Goal: Task Accomplishment & Management: Manage account settings

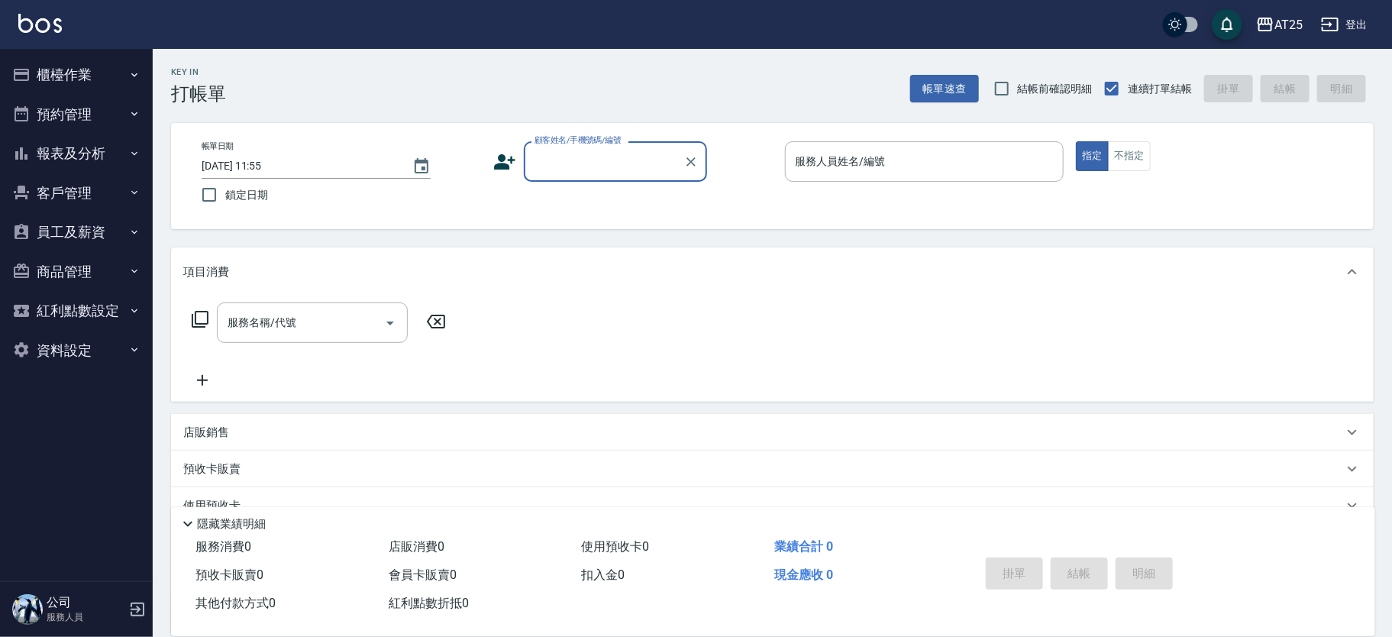
click at [569, 175] on div "顧客姓名/手機號碼/編號" at bounding box center [615, 161] width 183 height 40
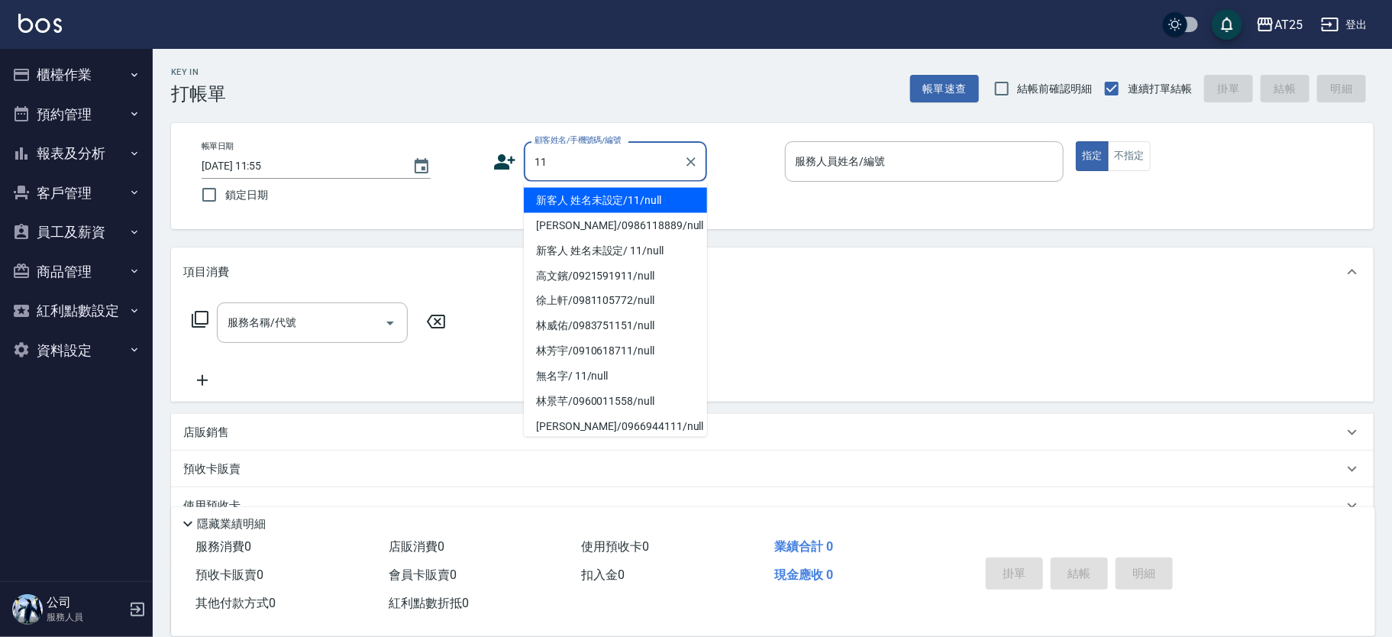
click at [650, 200] on li "新客人 姓名未設定/11/null" at bounding box center [615, 200] width 183 height 25
type input "新客人 姓名未設定/11/null"
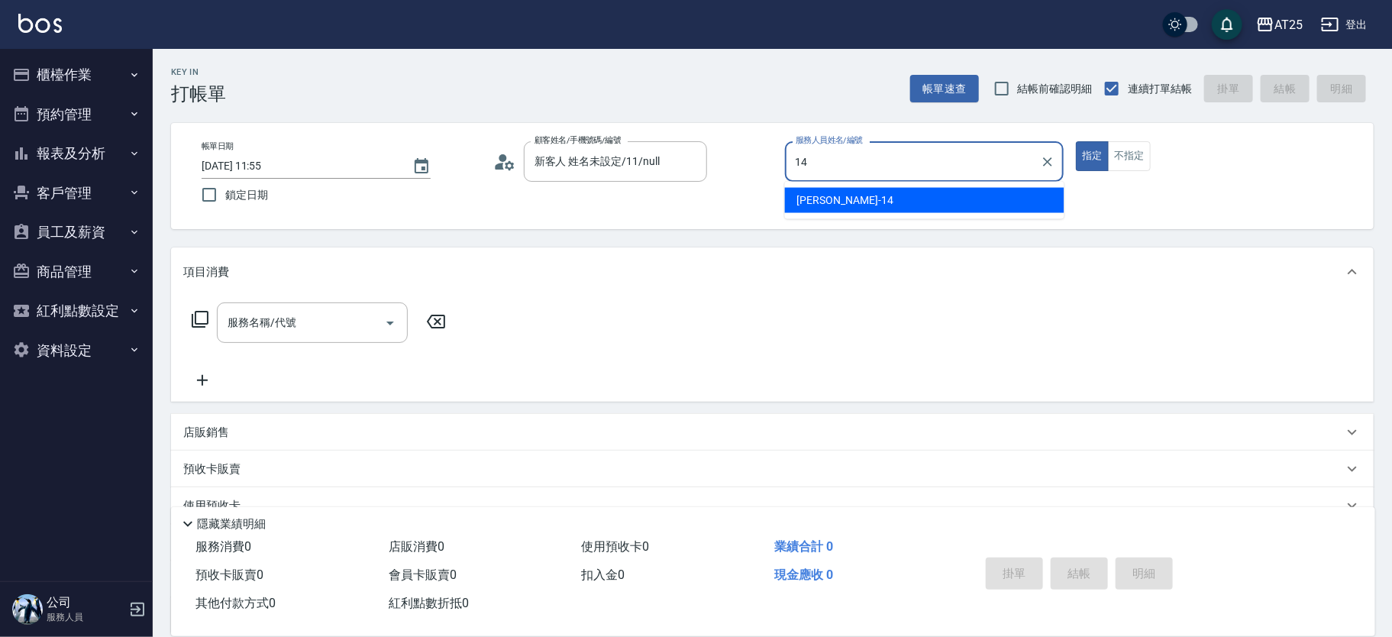
type input "Ken-14"
type button "true"
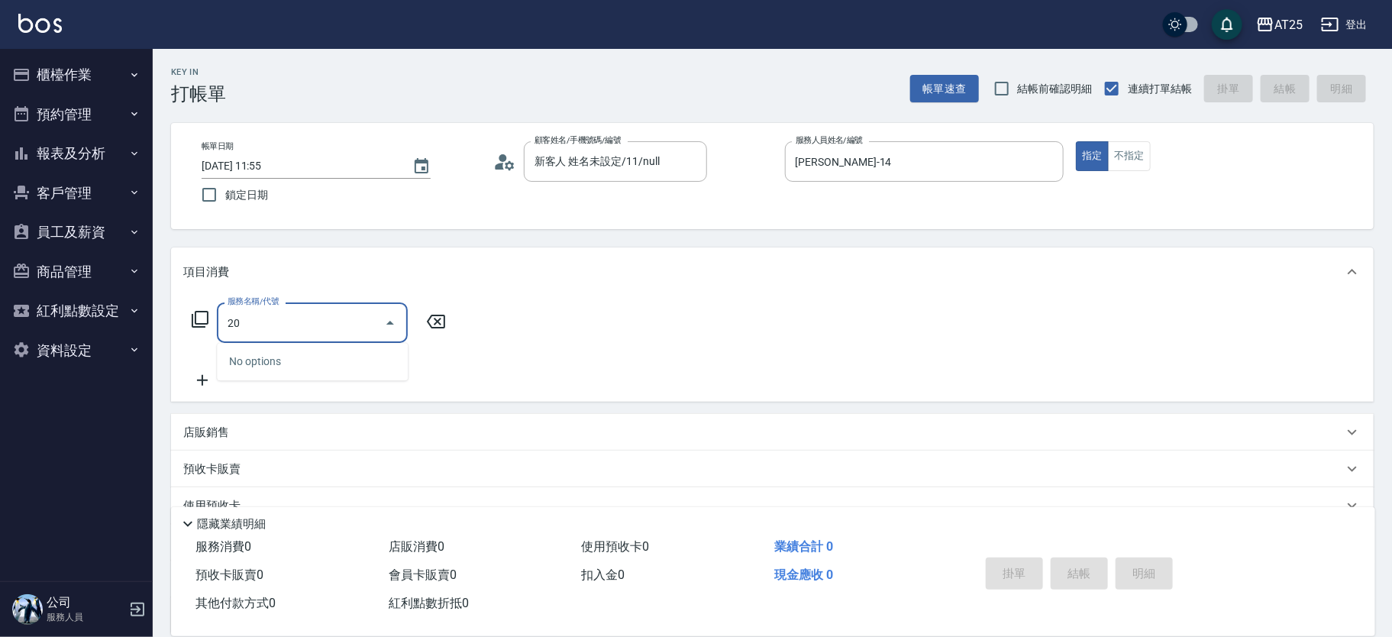
type input "201"
type input "30"
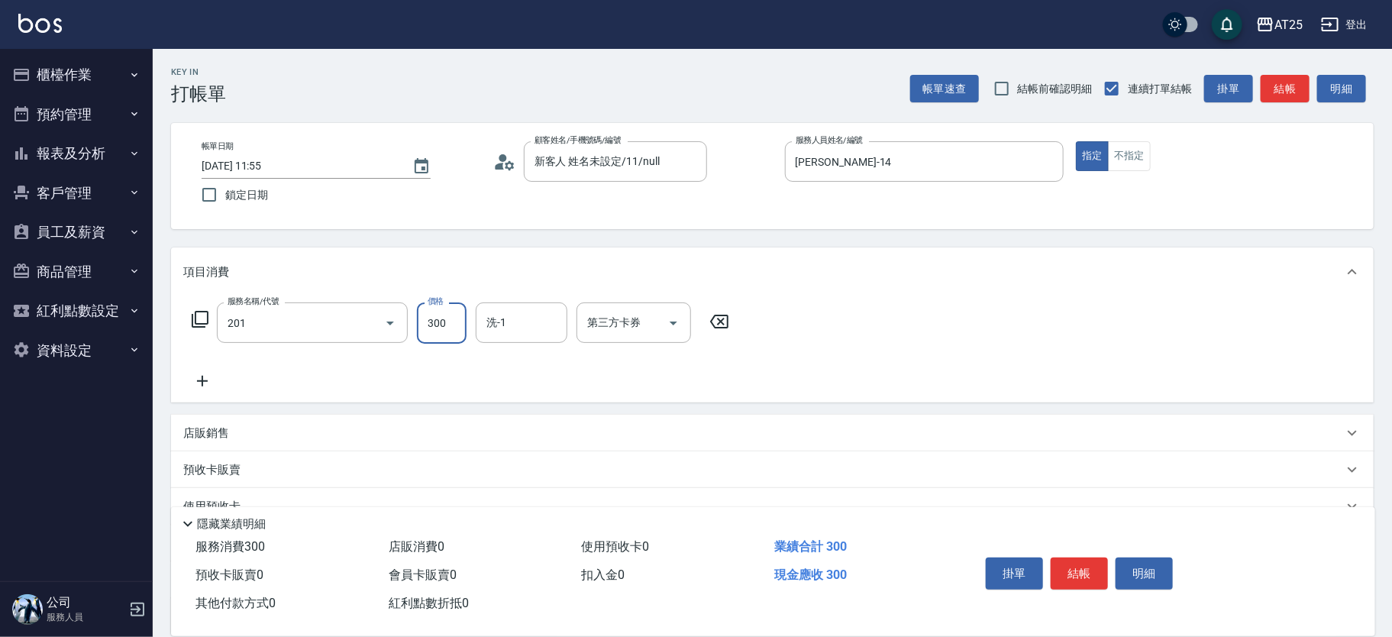
type input "洗髮(201)"
type input "0"
type input "50"
type input "500"
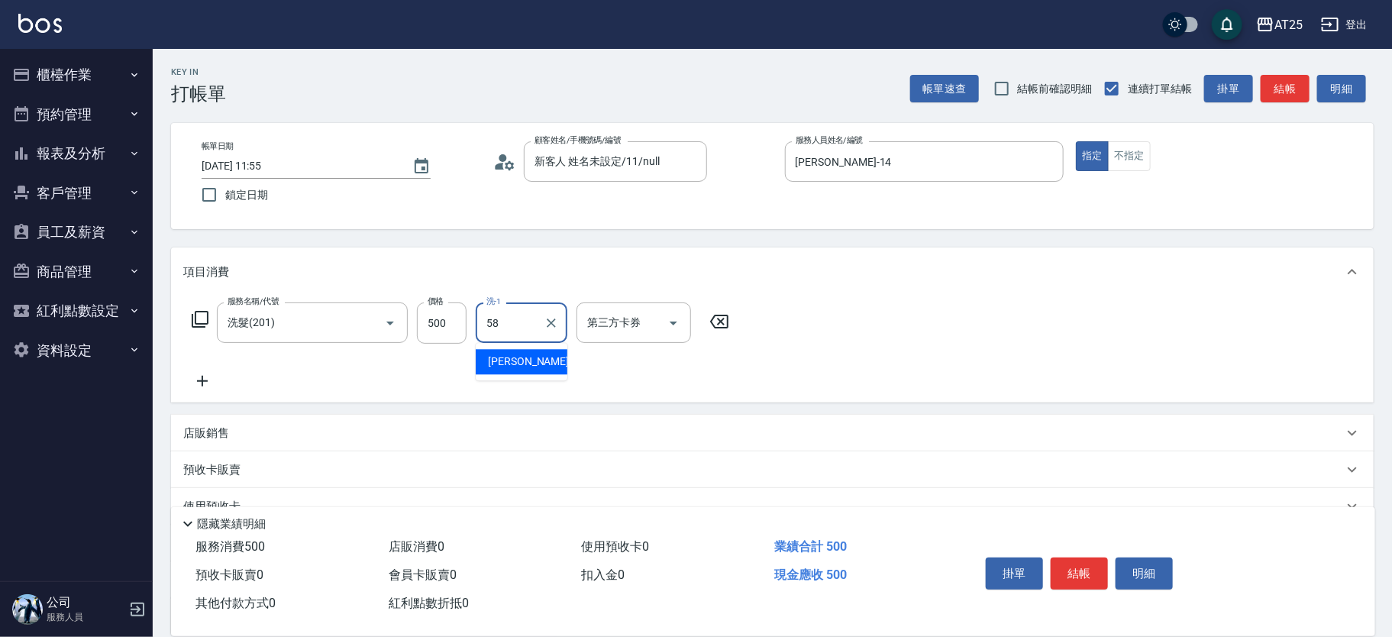
type input "小宇-58"
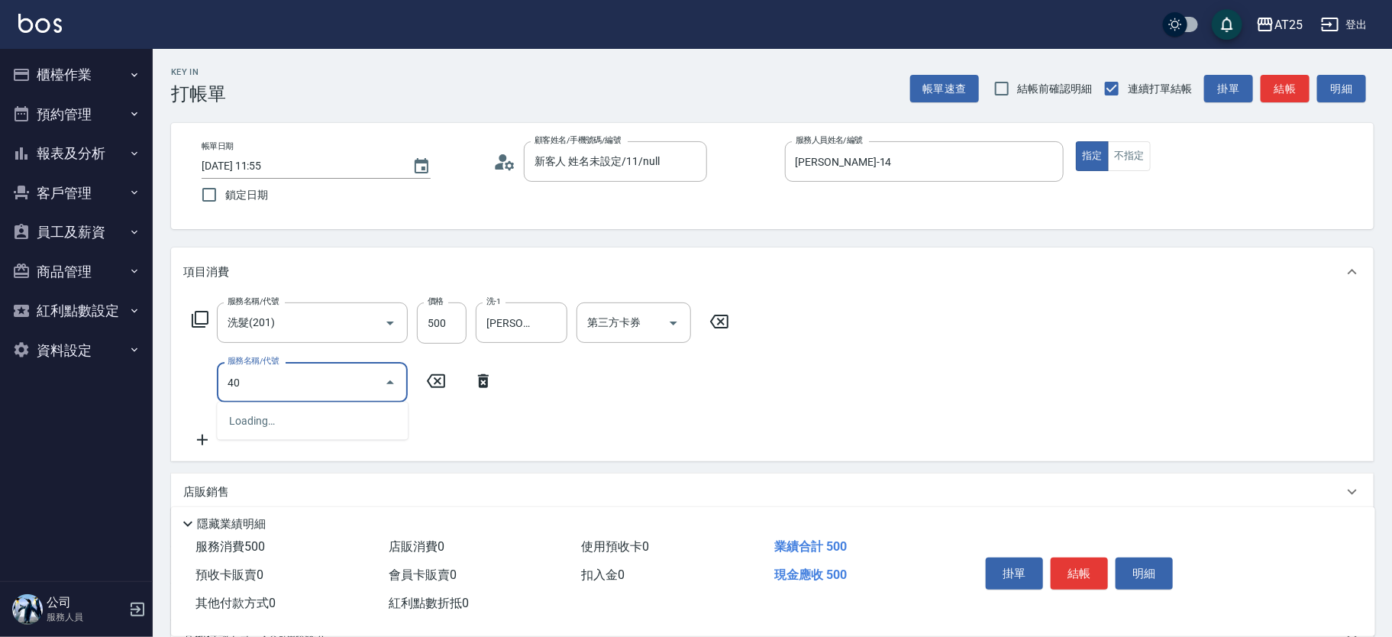
type input "401"
type input "80"
type input "剪髮(401)"
type input "50"
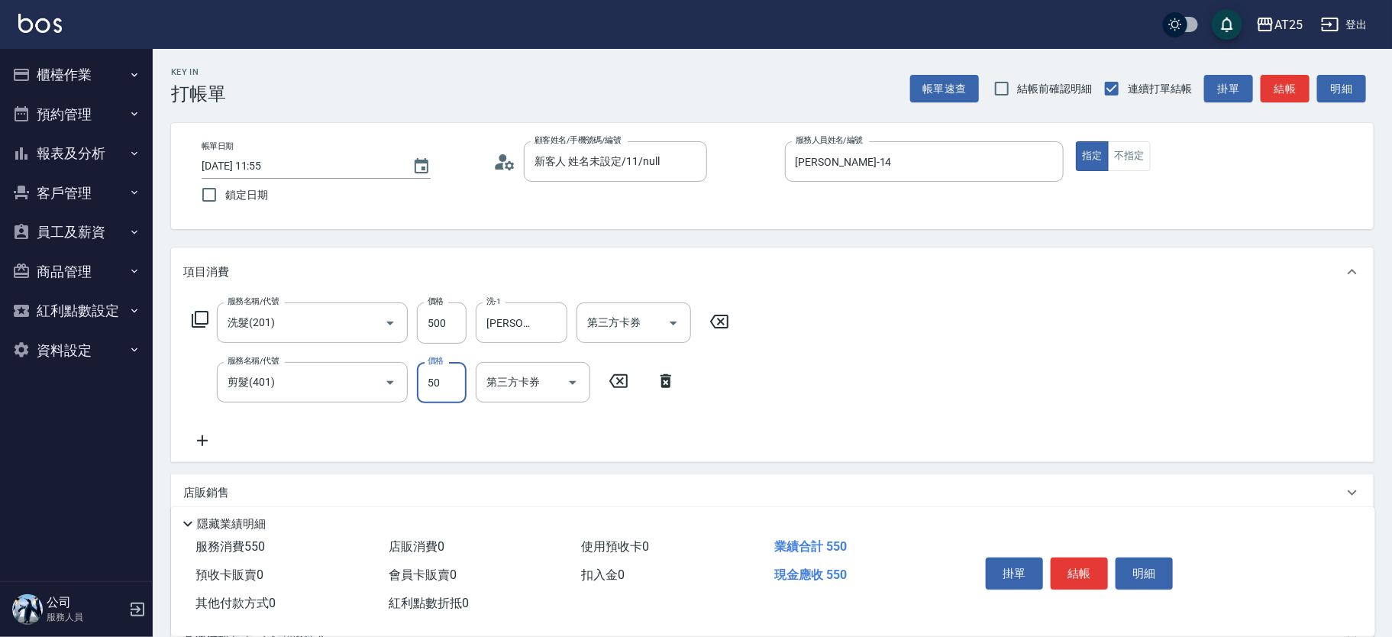
type input "100"
type input "500"
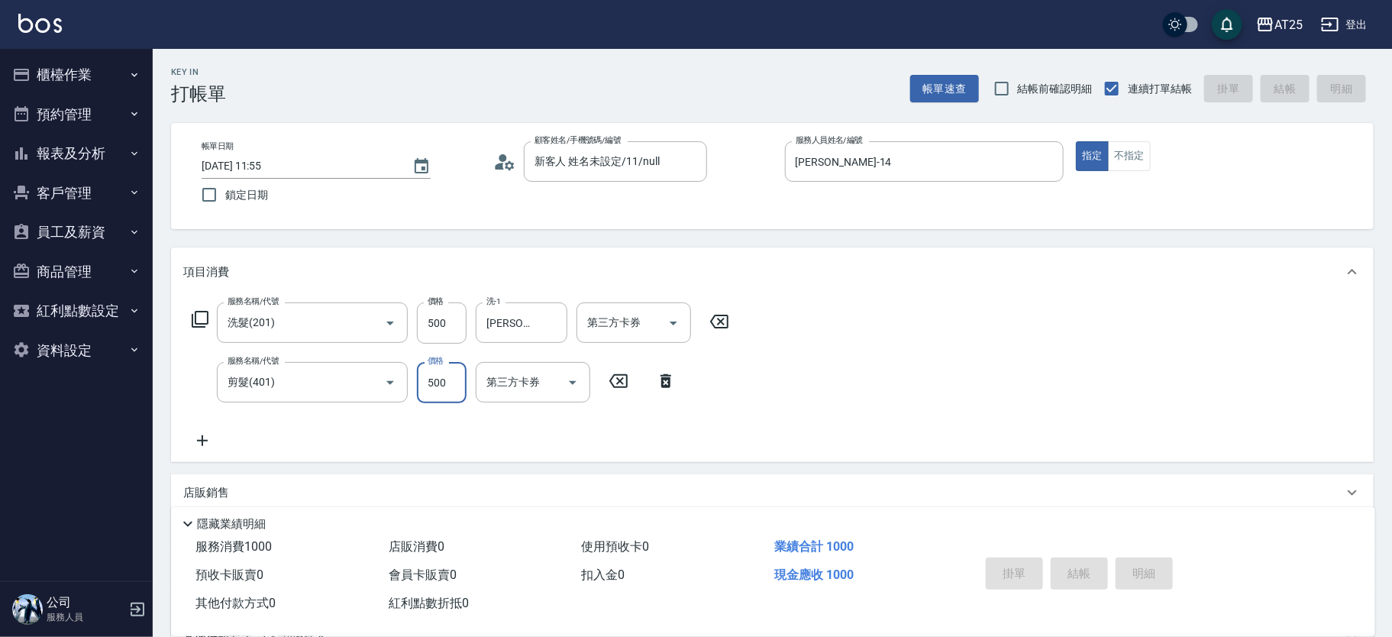
type input "2025/10/12 11:57"
type input "0"
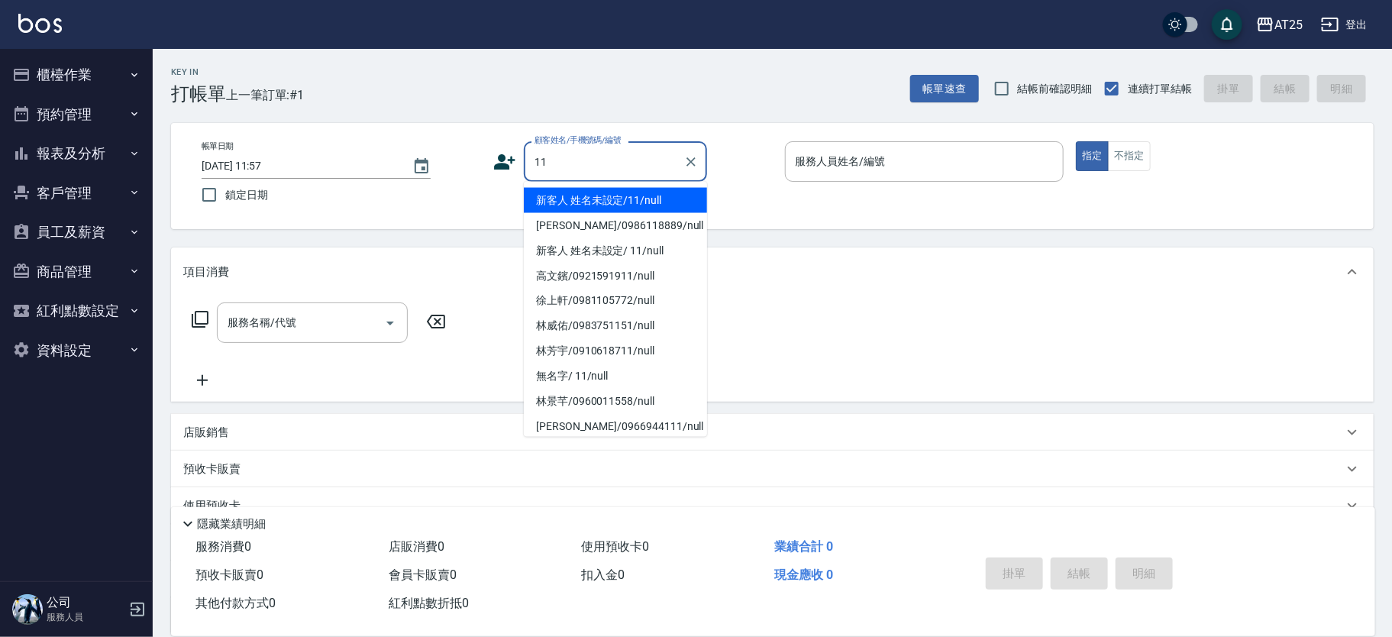
type input "新客人 姓名未設定/11/null"
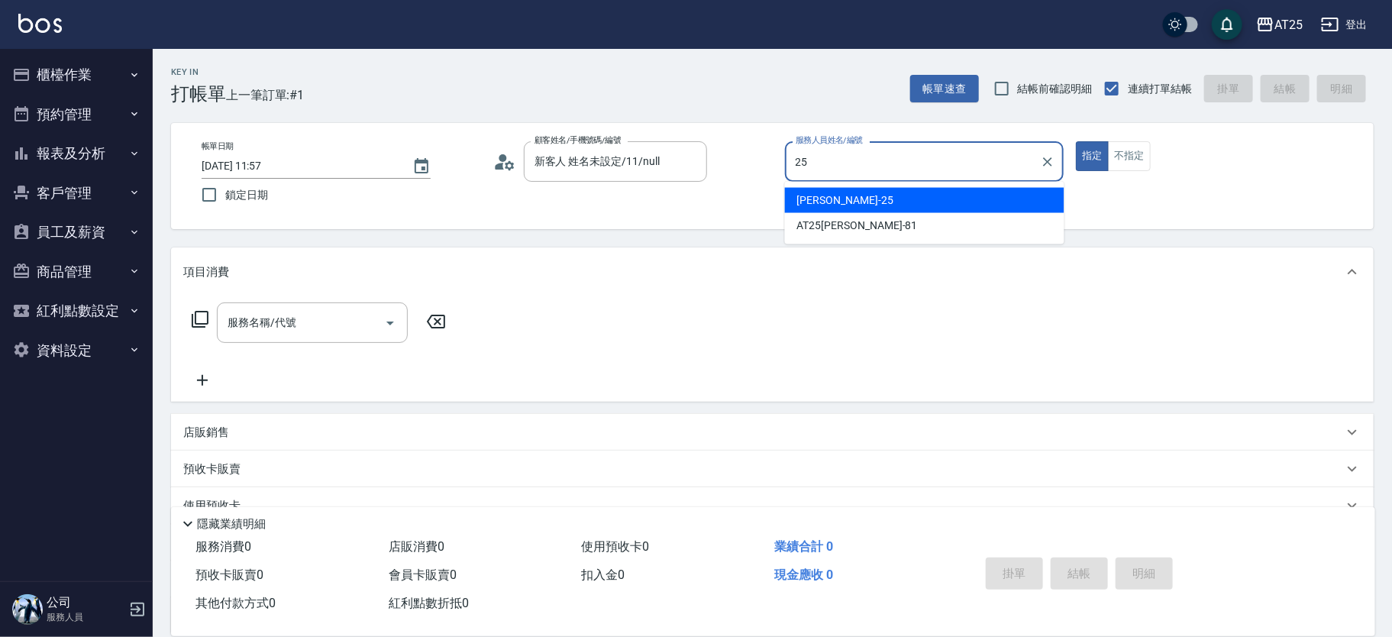
type input "Evan-25"
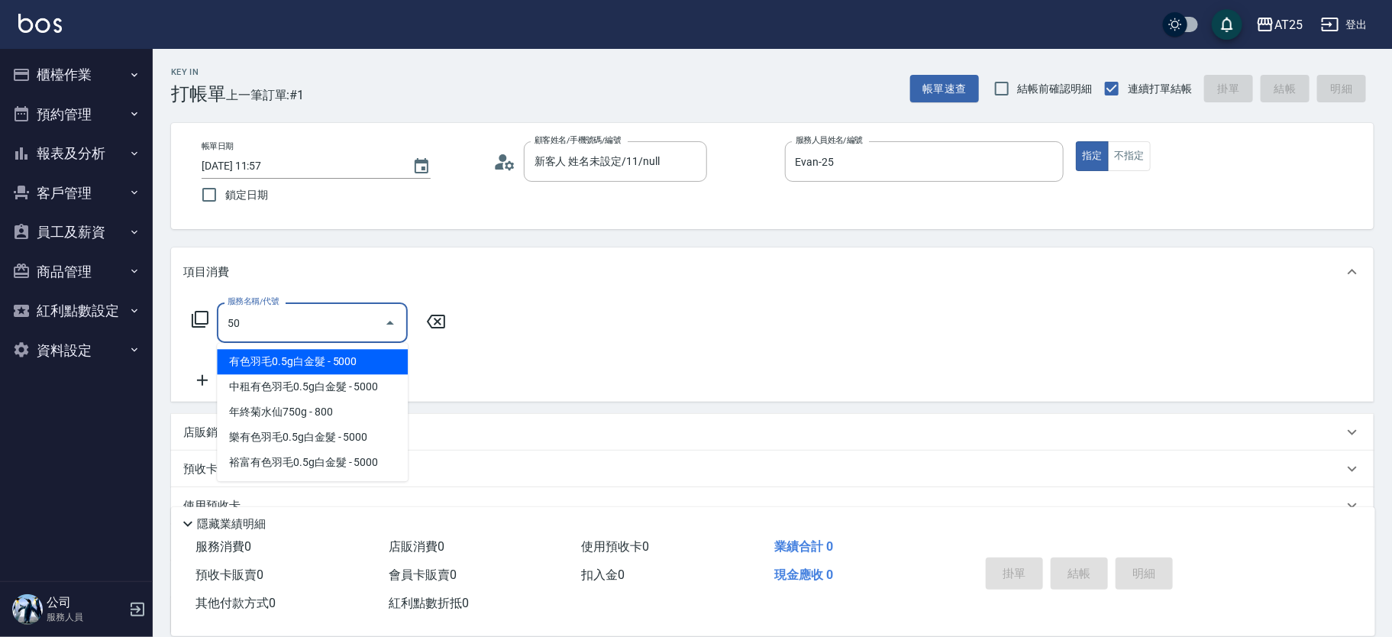
type input "501"
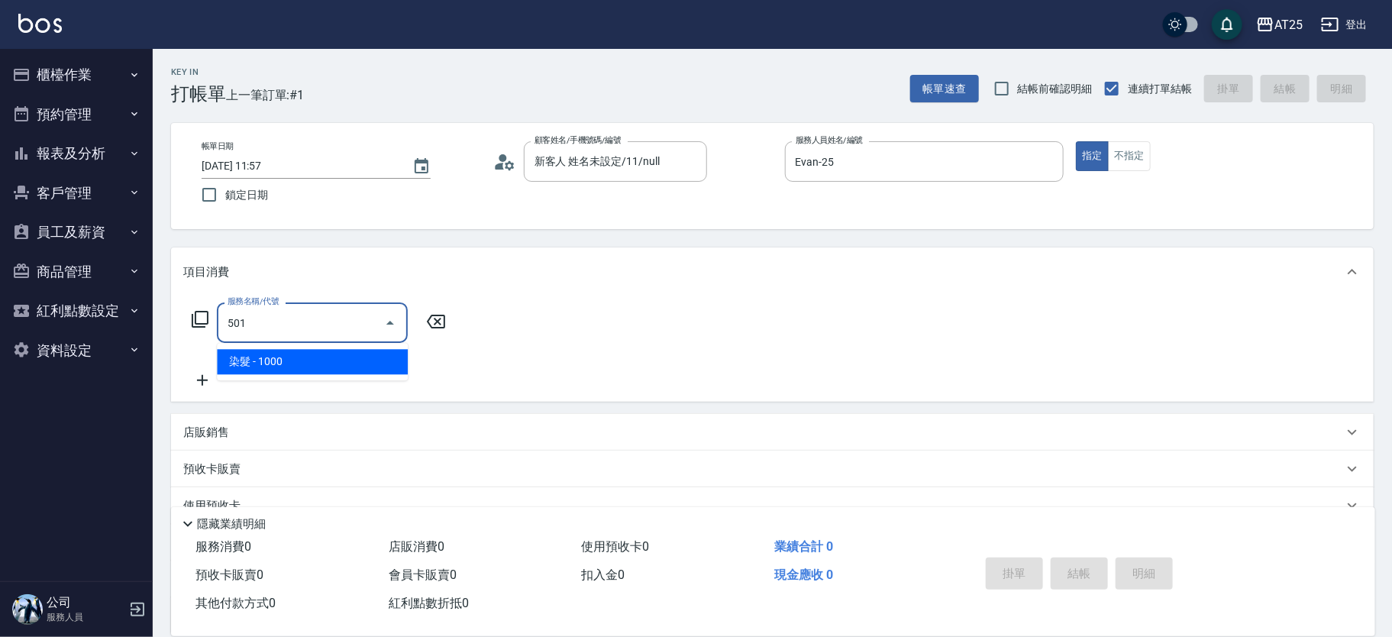
type input "100"
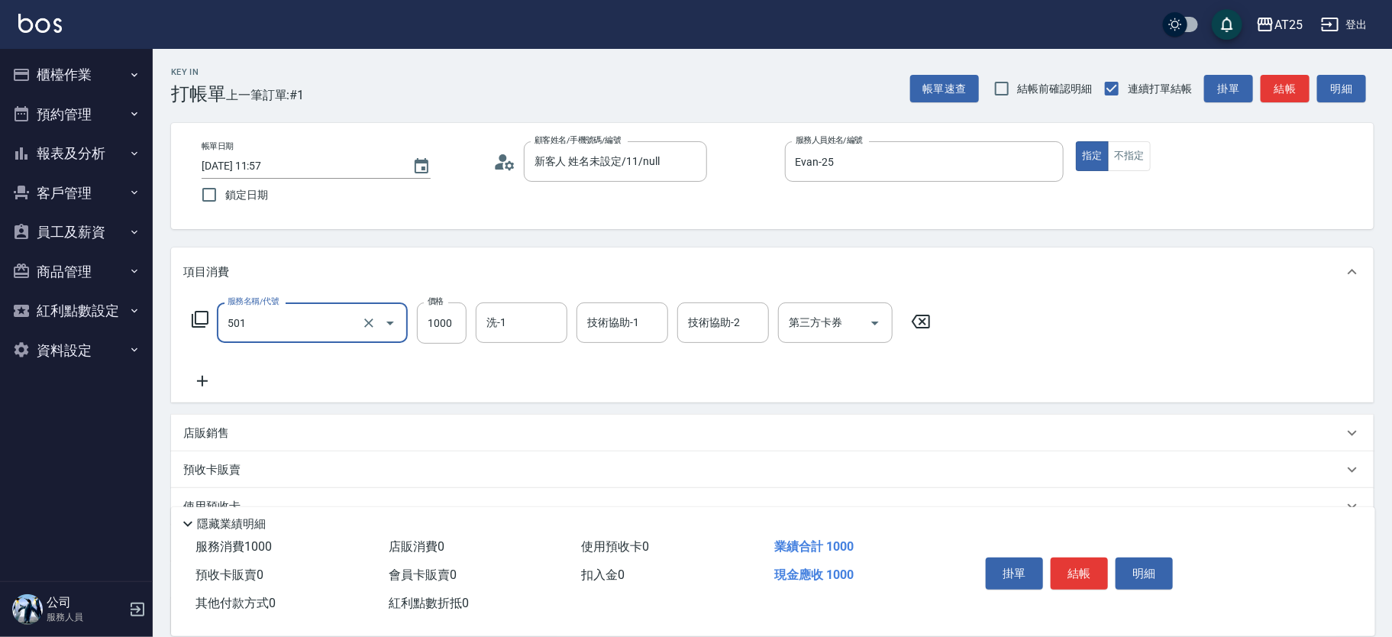
type input "染髮(501)"
type input "0"
type input "20"
type input "200"
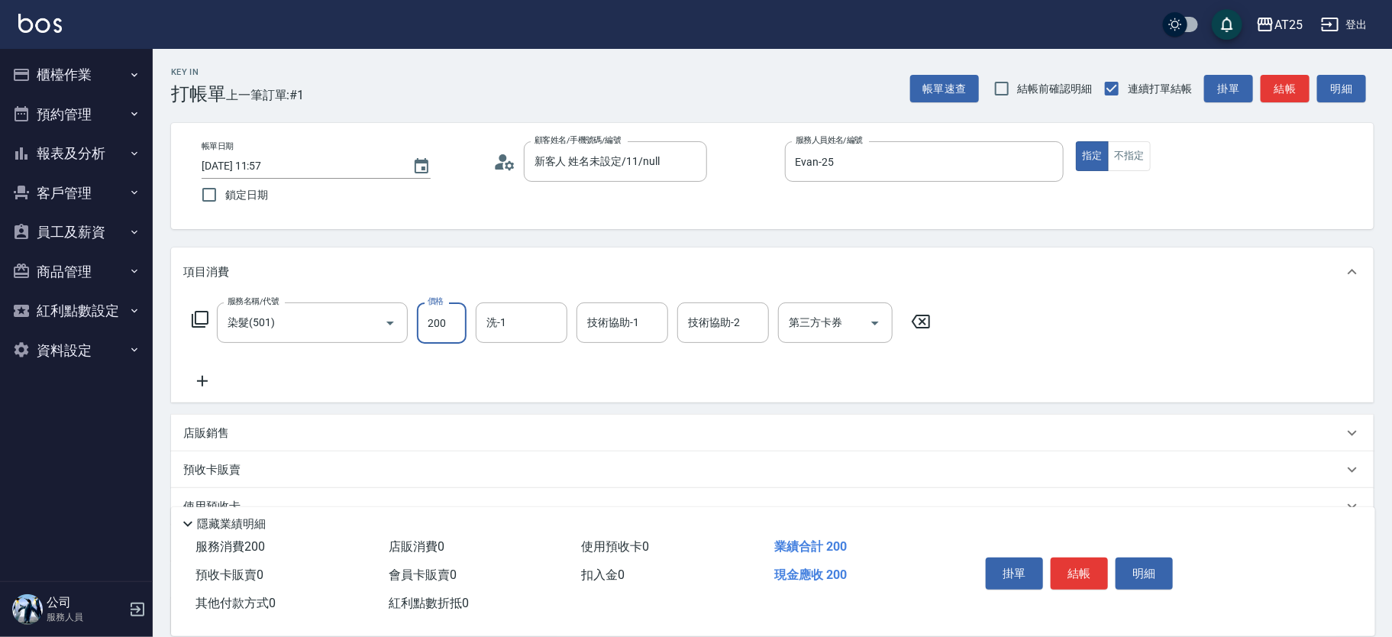
type input "200"
type input "2000"
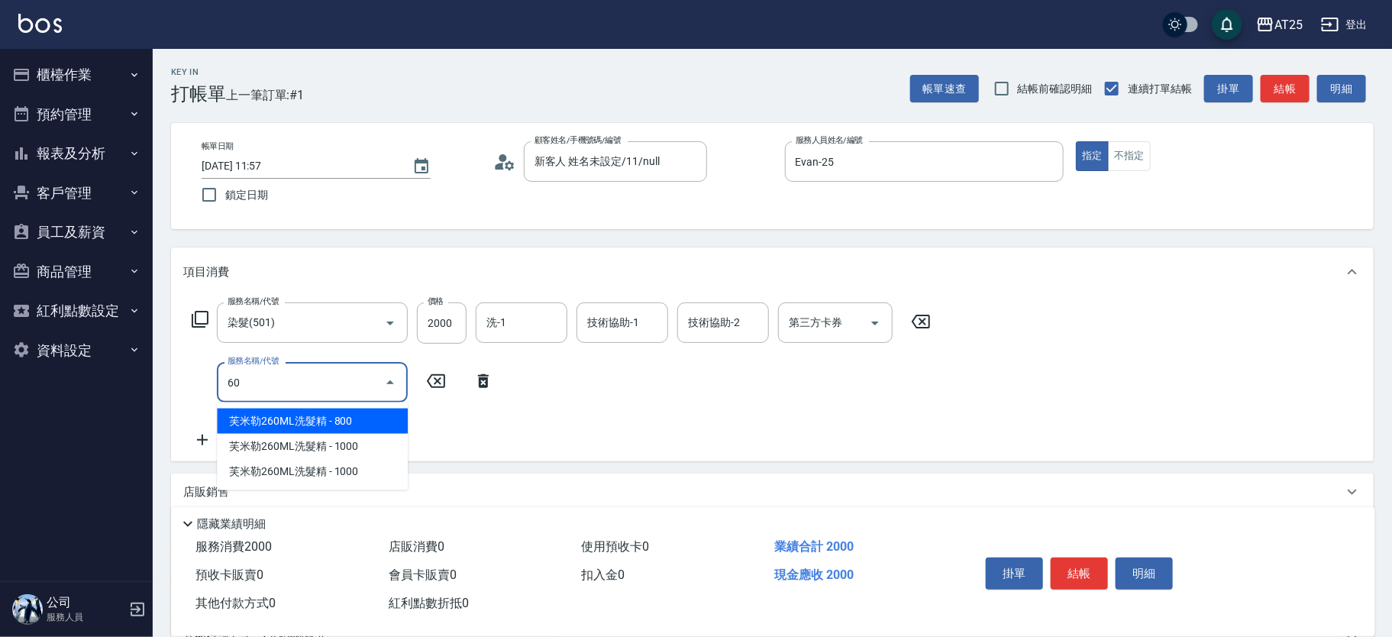
type input "601"
type input "300"
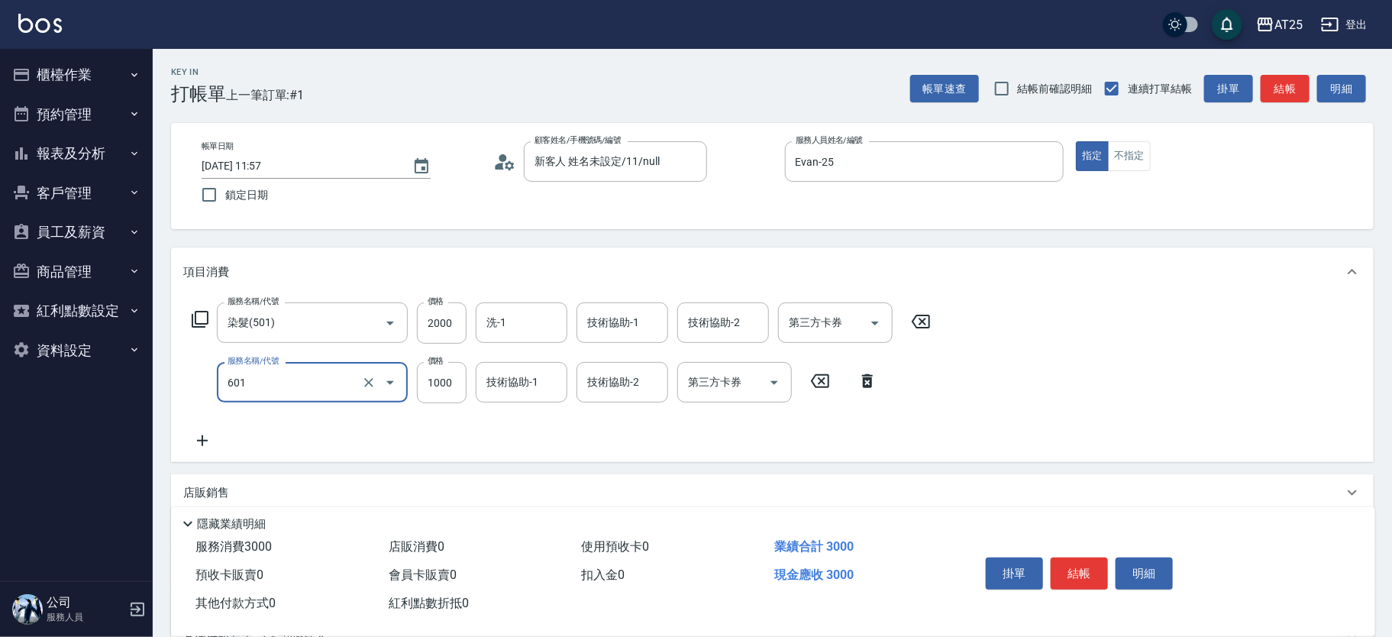
type input "自備護髮(1000上)(601)"
type input "200"
type input "20"
type input "220"
type input "2000"
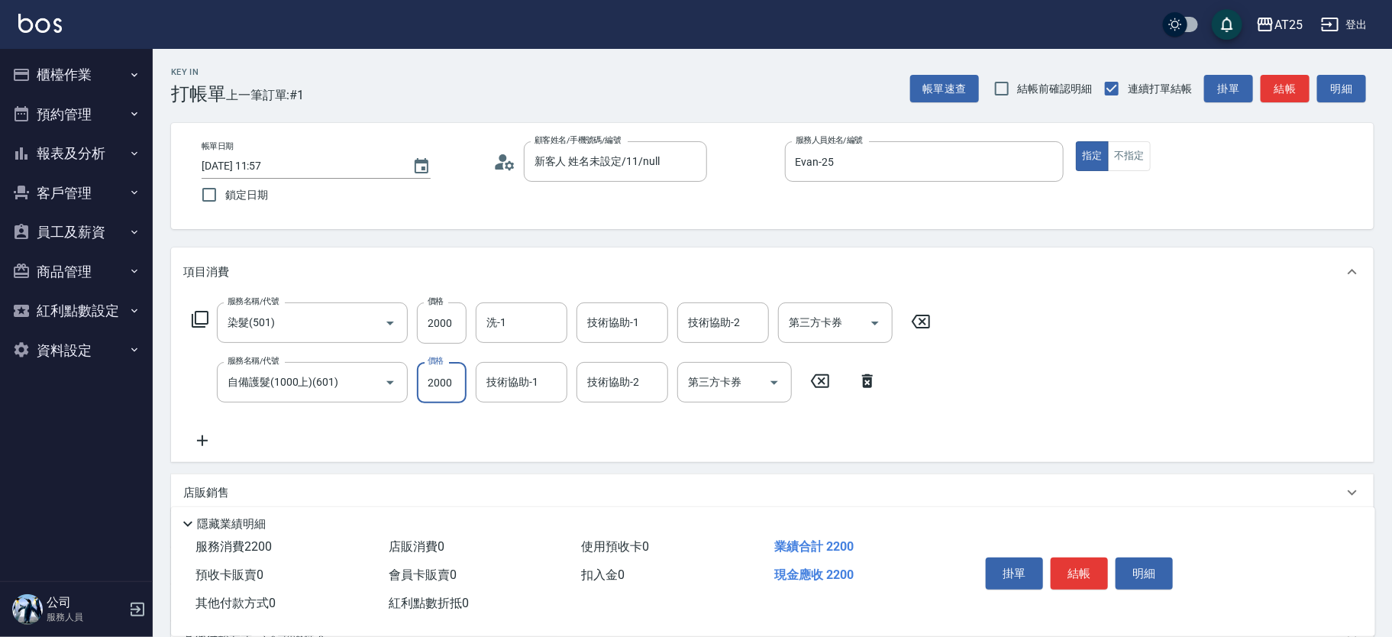
type input "400"
type input "2000"
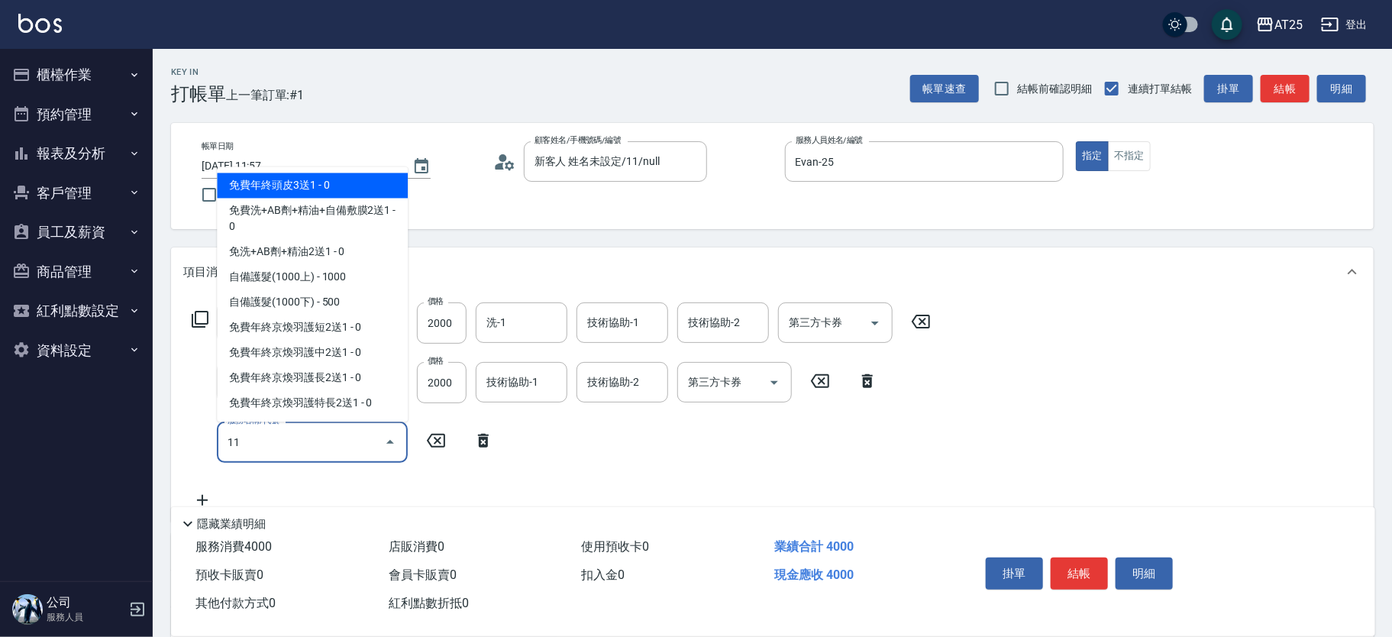
type input "114"
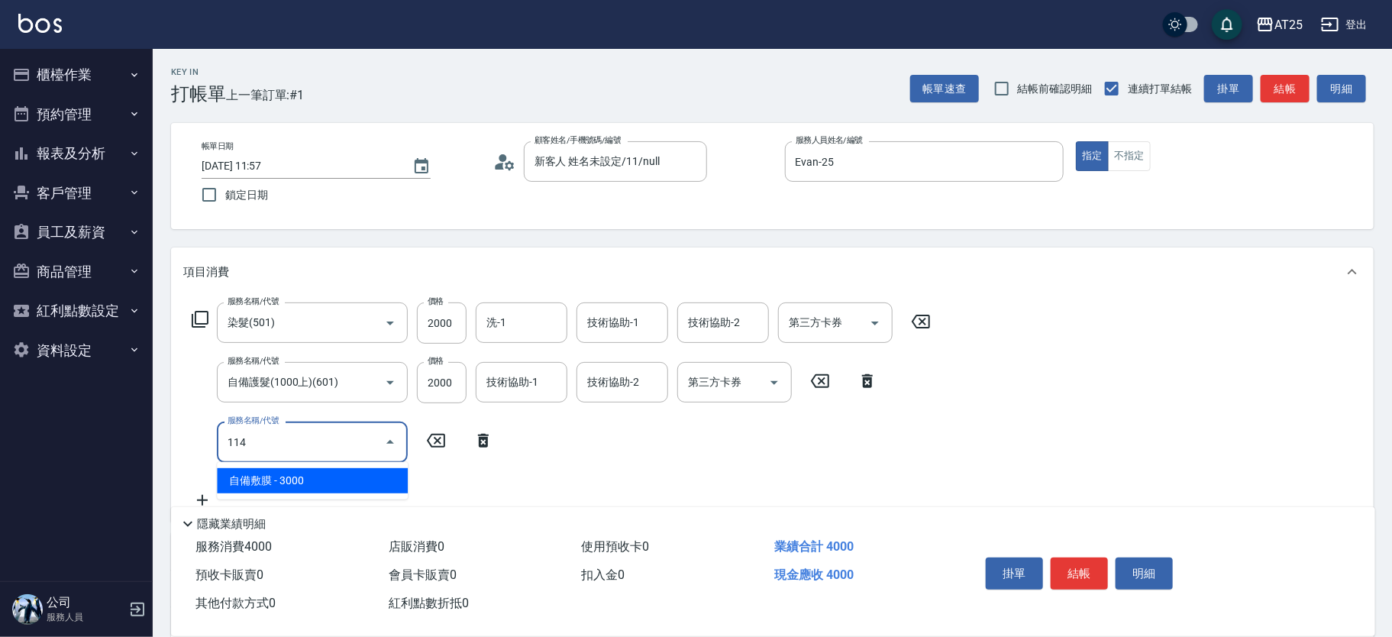
type input "700"
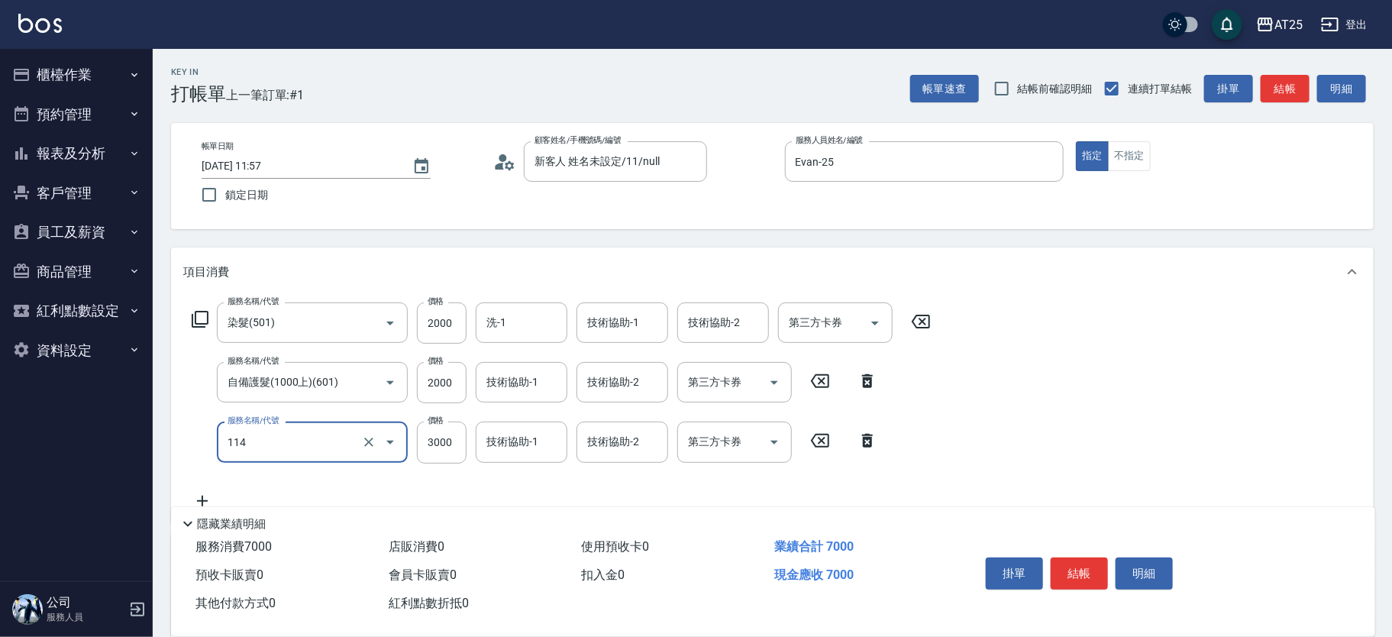
type input "自備敷膜(114)"
type input "400"
type input "10"
type input "410"
type input "100"
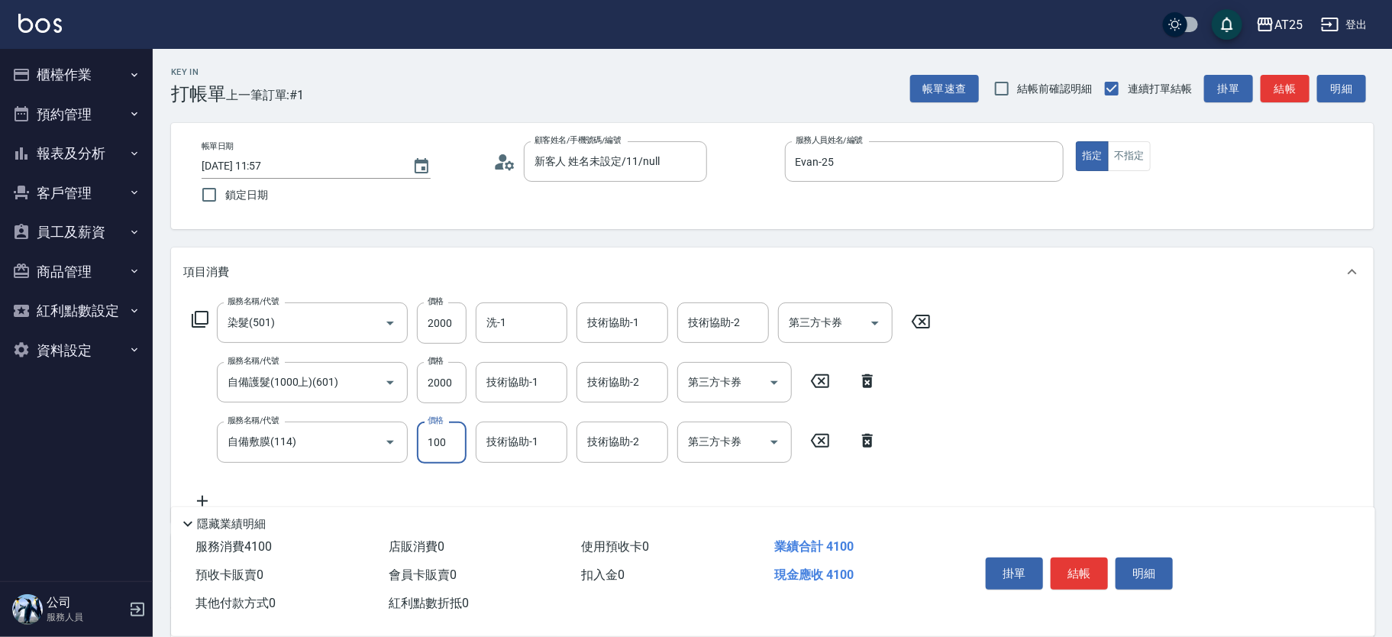
type input "500"
type input "1000"
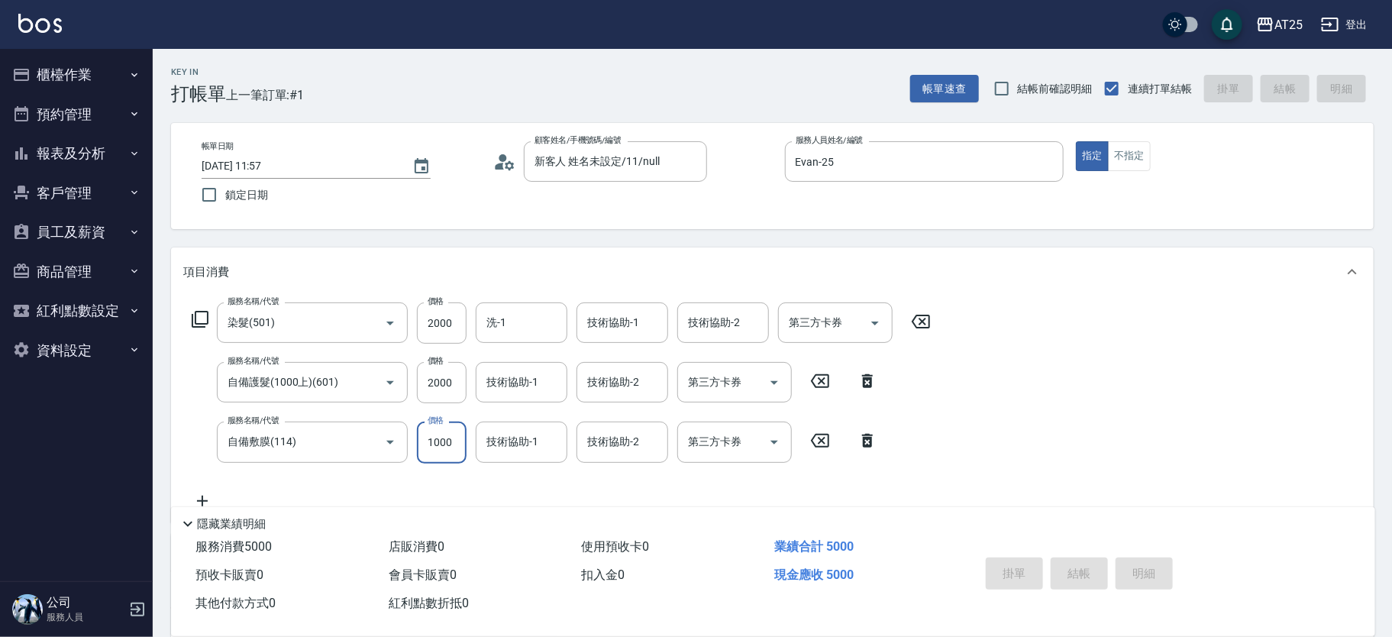
type input "0"
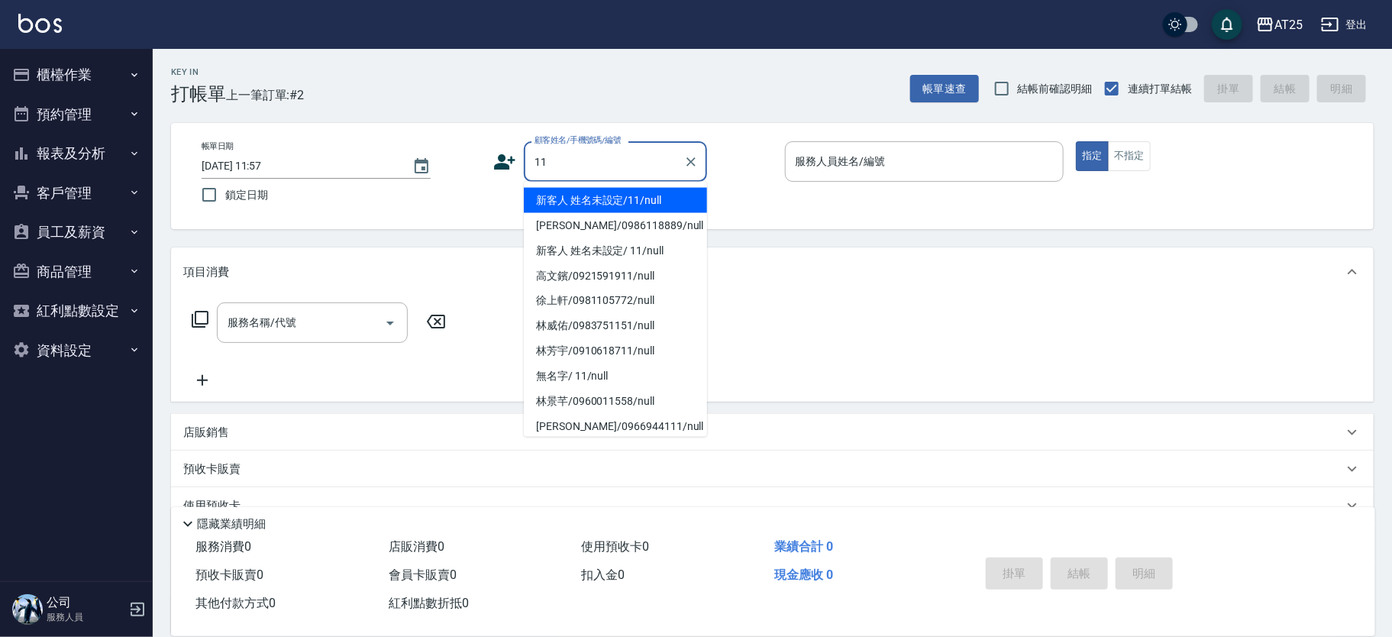
type input "新客人 姓名未設定/11/null"
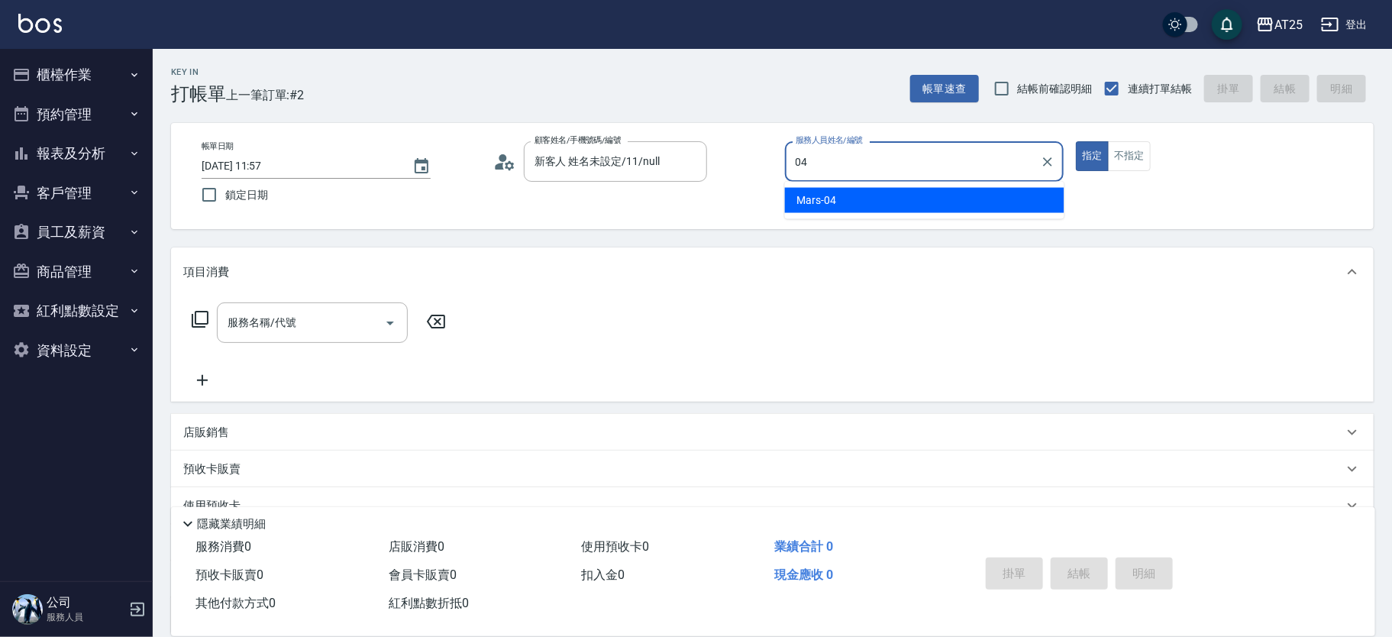
type input "Mars-04"
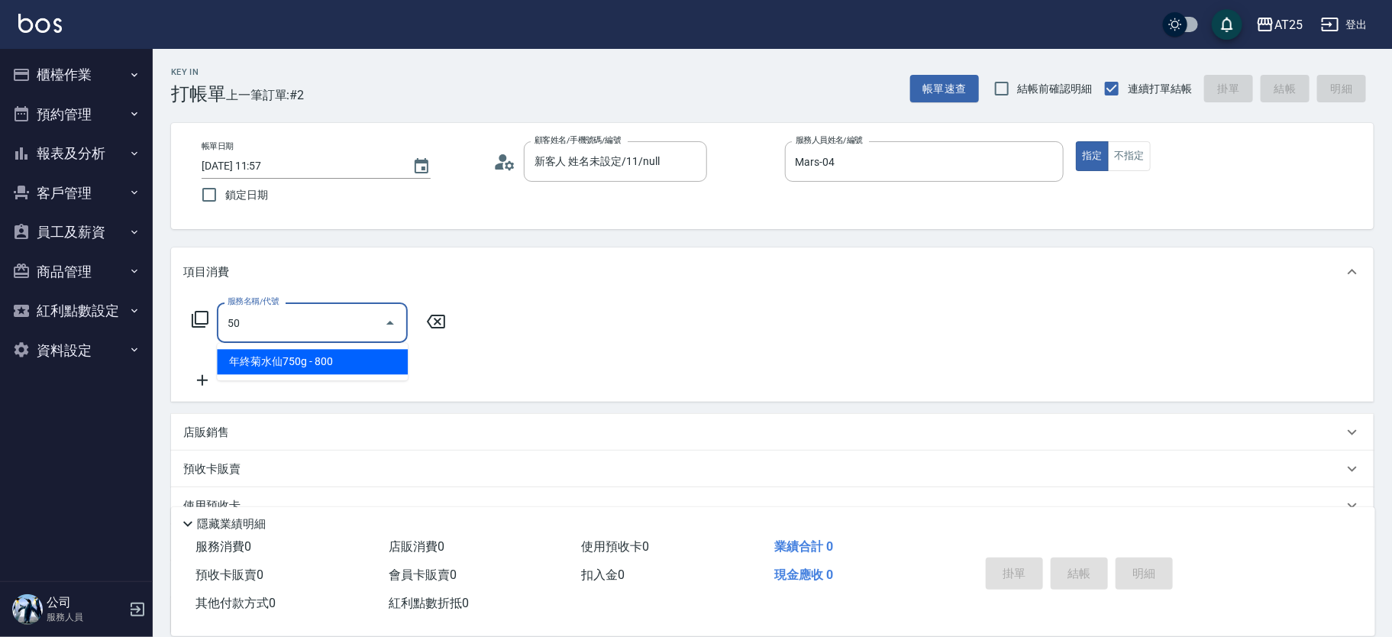
type input "501"
type input "100"
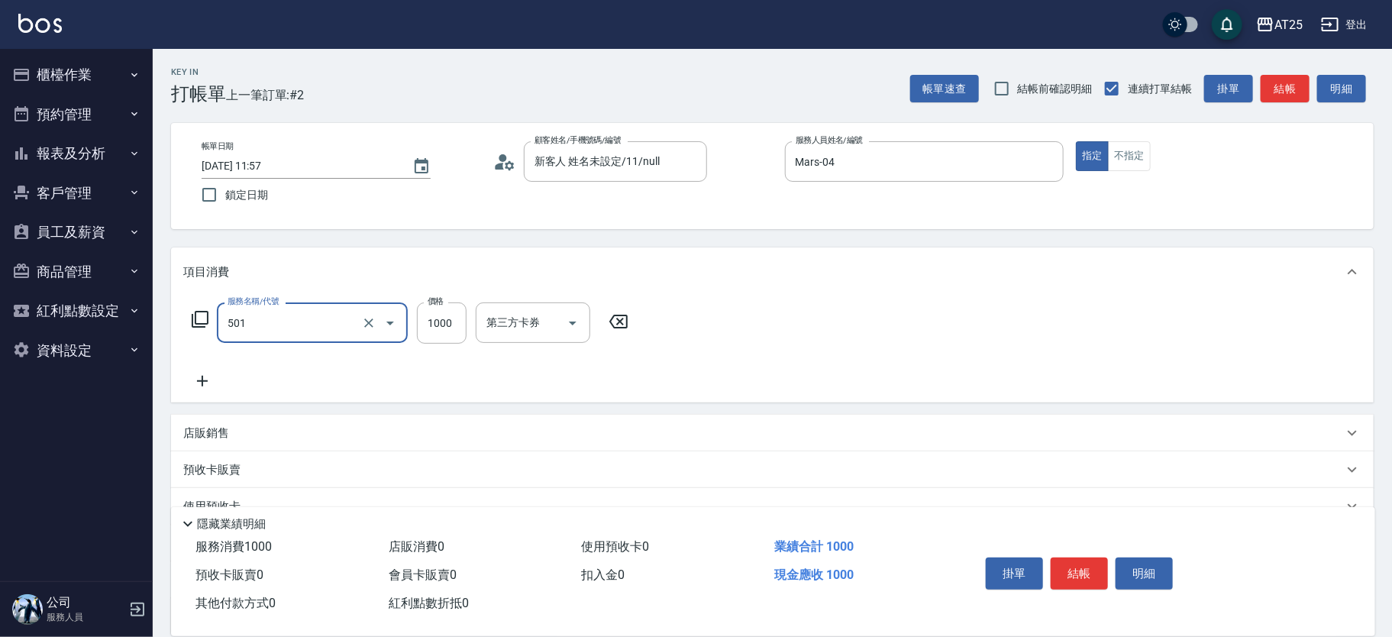
type input "染髮(501)"
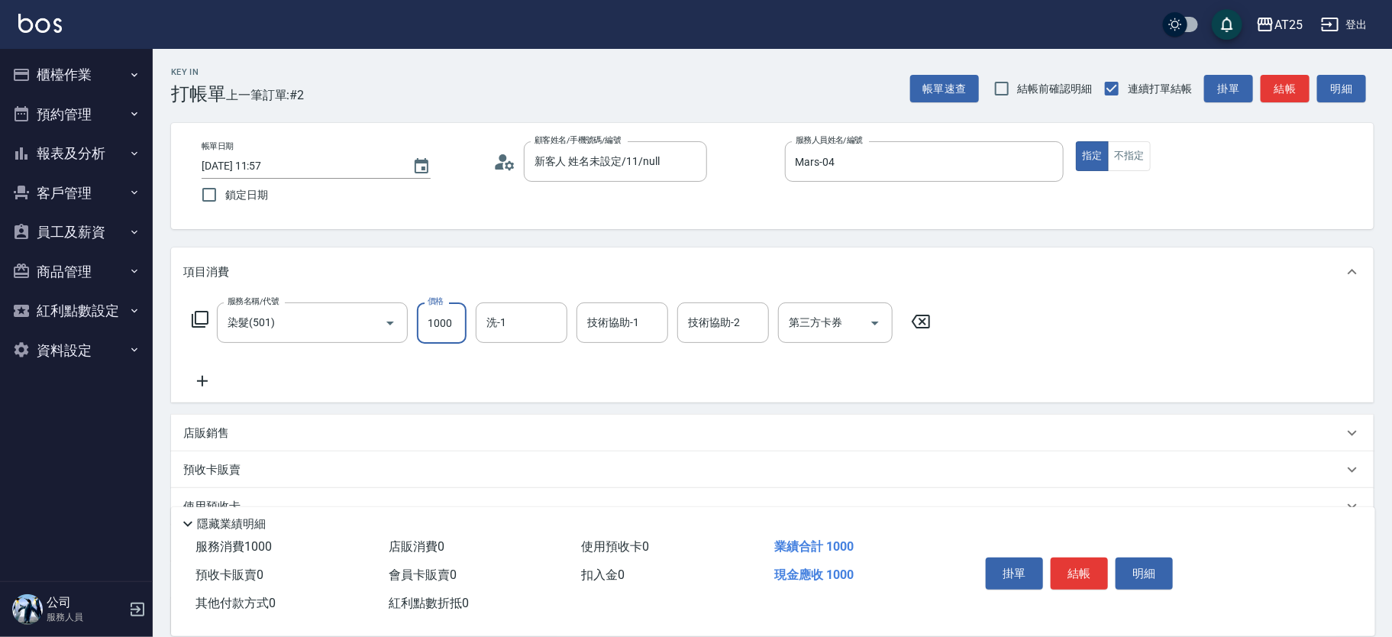
type input "0"
type input "250"
type input "2500"
type input "sandy-83"
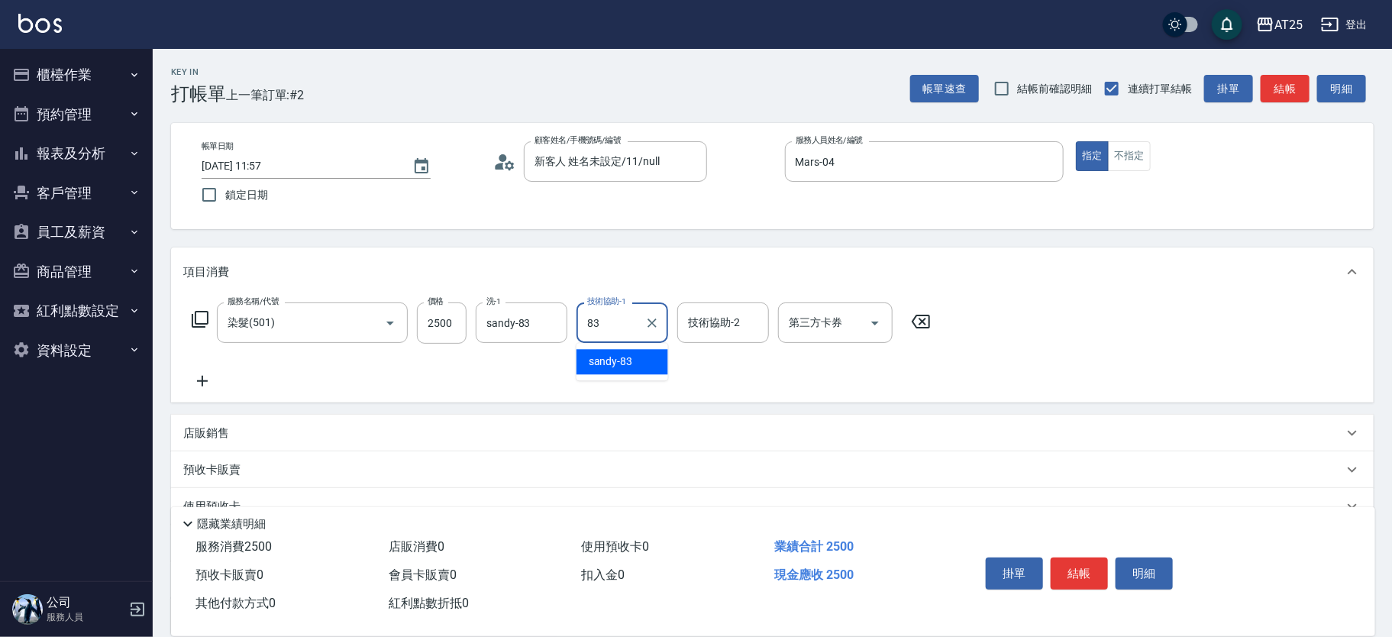
type input "sandy-83"
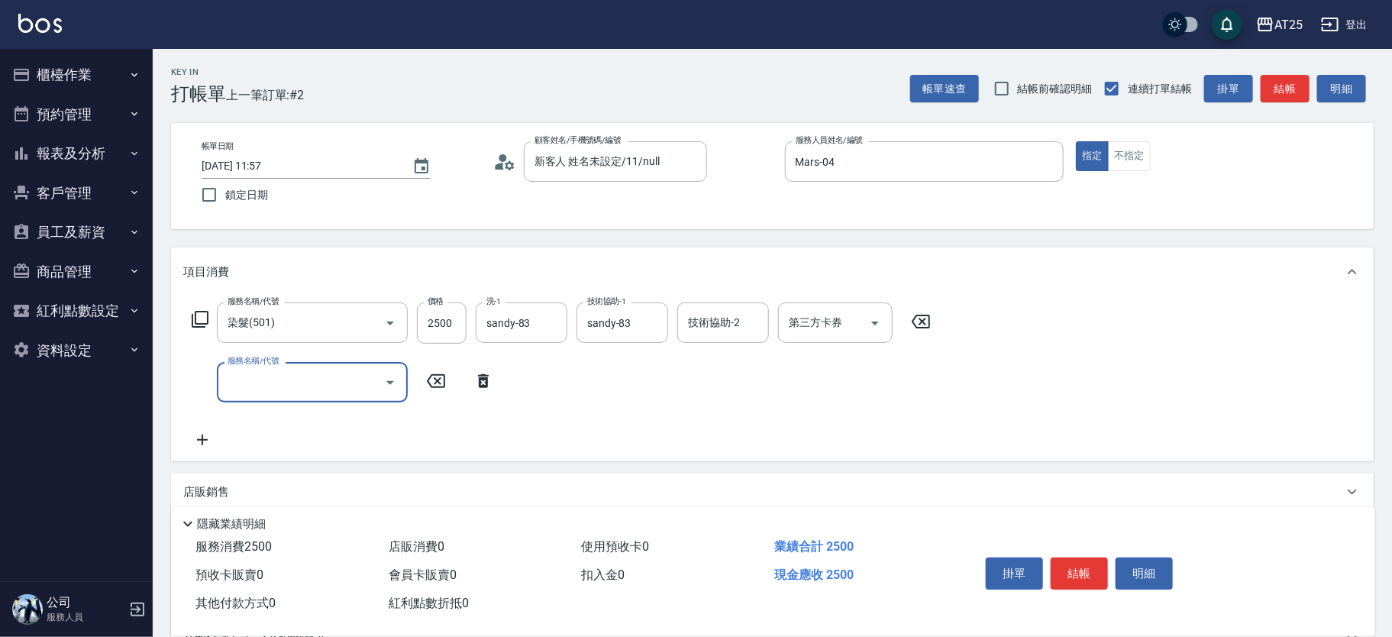
scroll to position [118, 0]
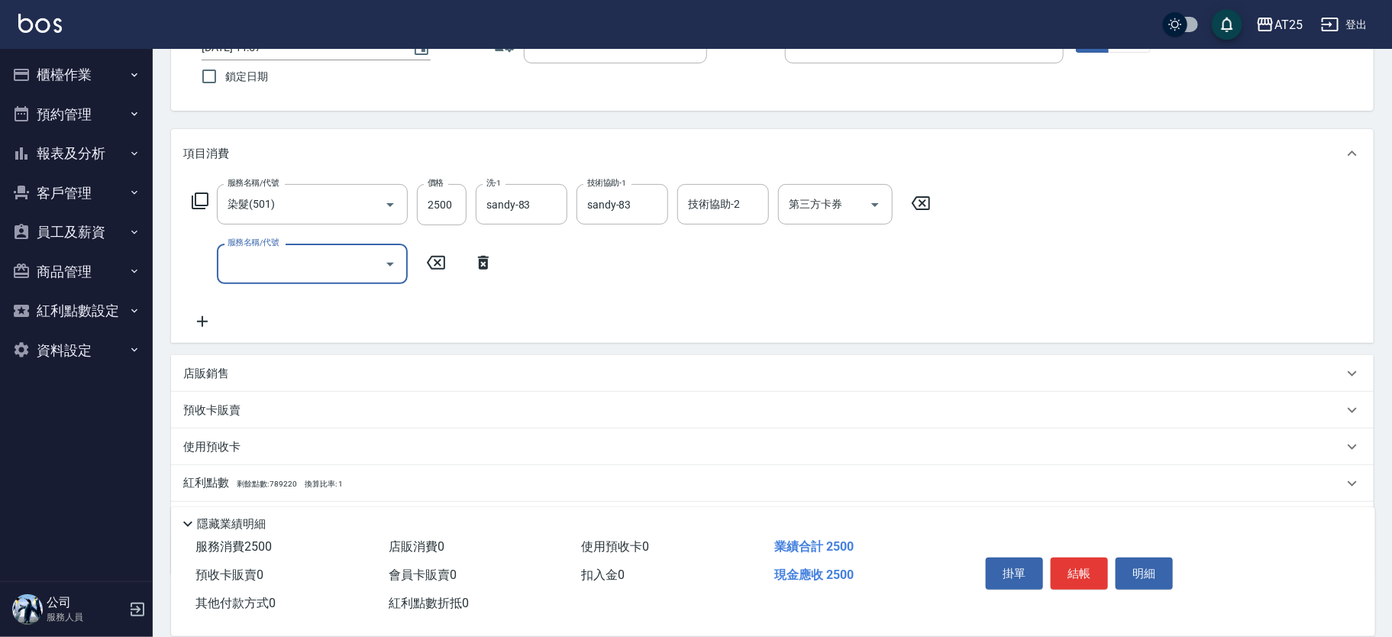
click at [478, 259] on icon at bounding box center [483, 263] width 38 height 18
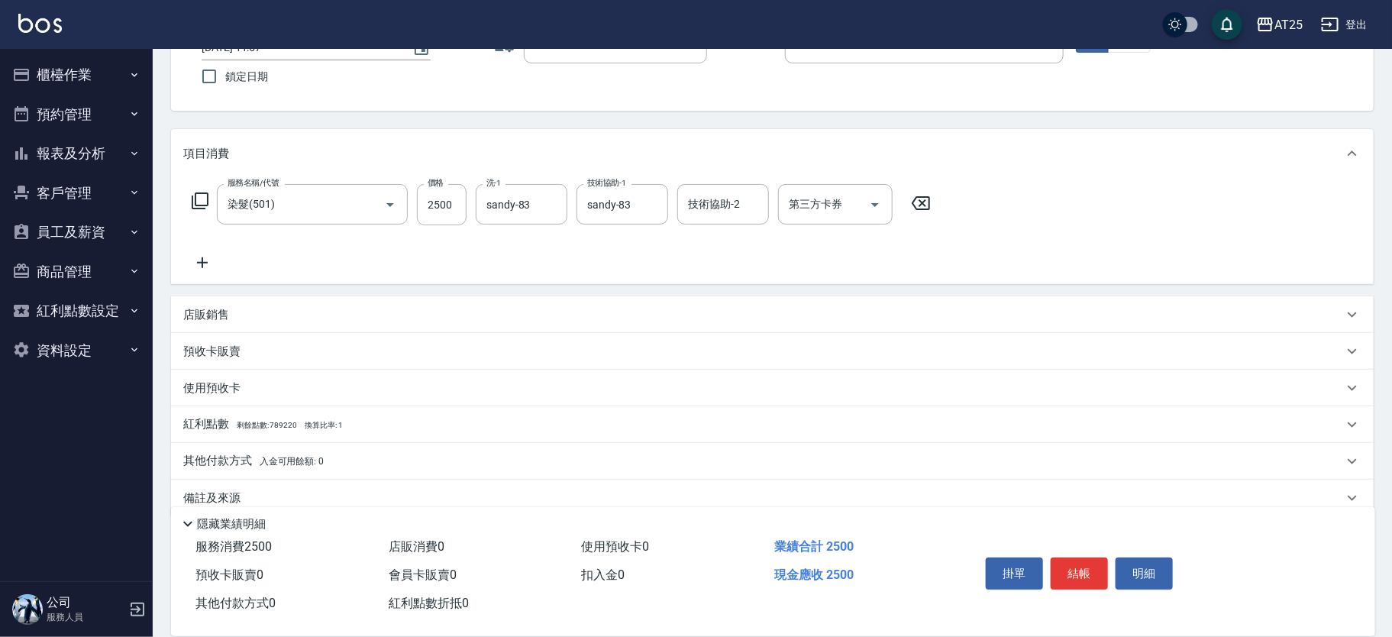
scroll to position [142, 0]
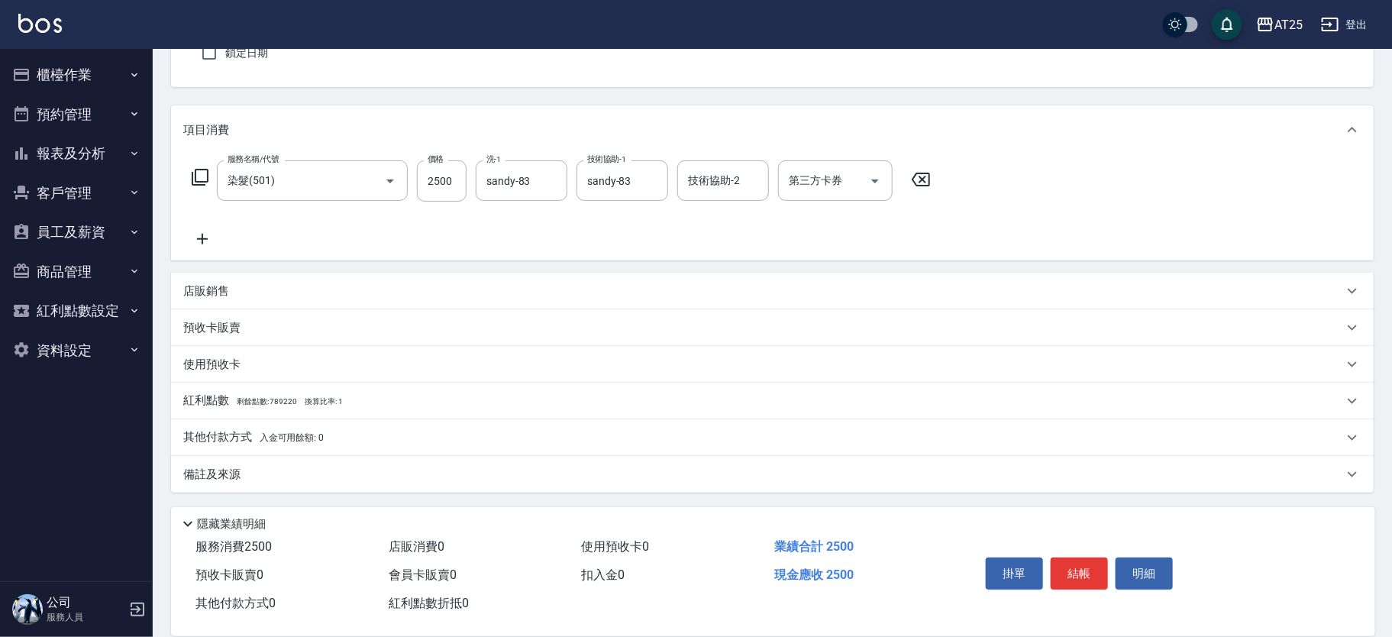
click at [295, 422] on div "其他付款方式 入金可用餘額: 0" at bounding box center [772, 437] width 1203 height 37
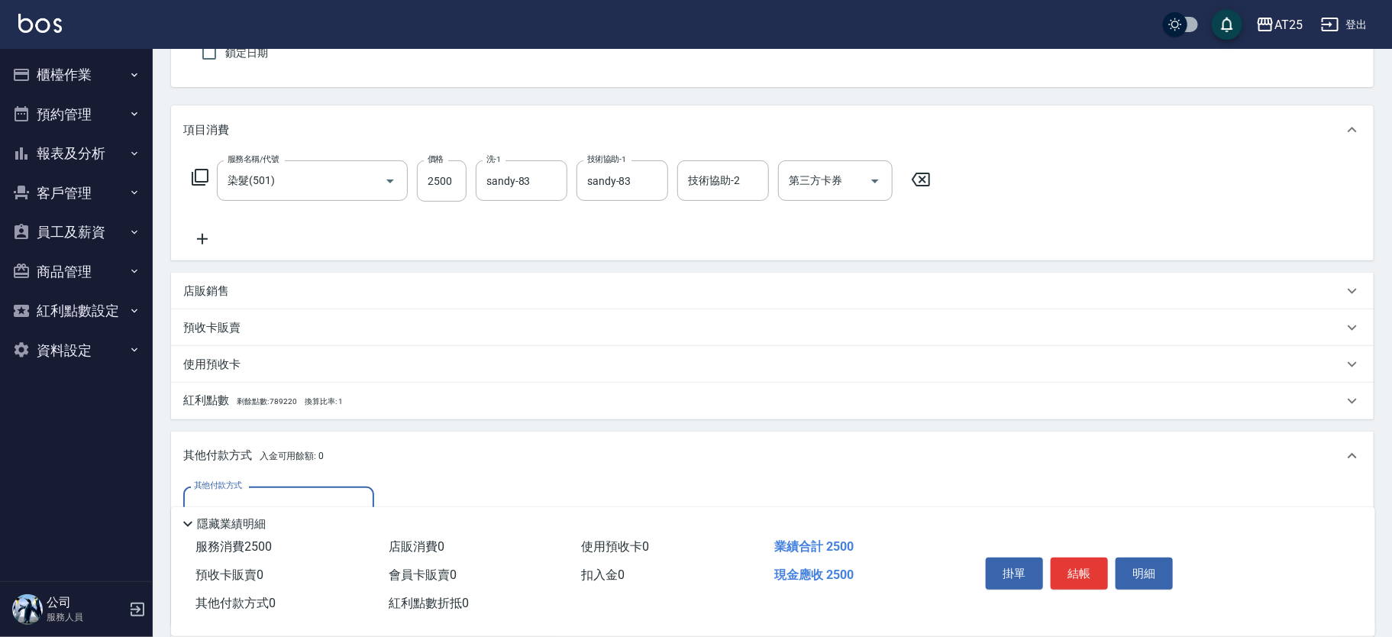
scroll to position [311, 0]
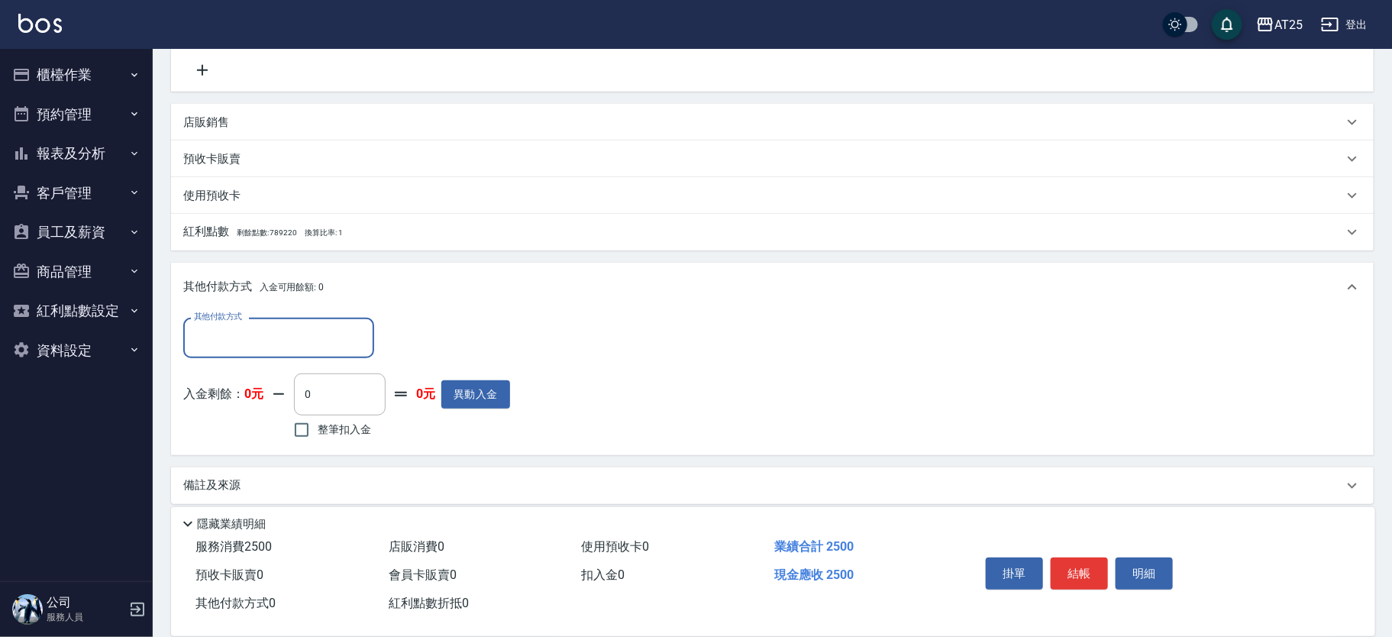
click at [203, 334] on input "其他付款方式" at bounding box center [278, 338] width 177 height 27
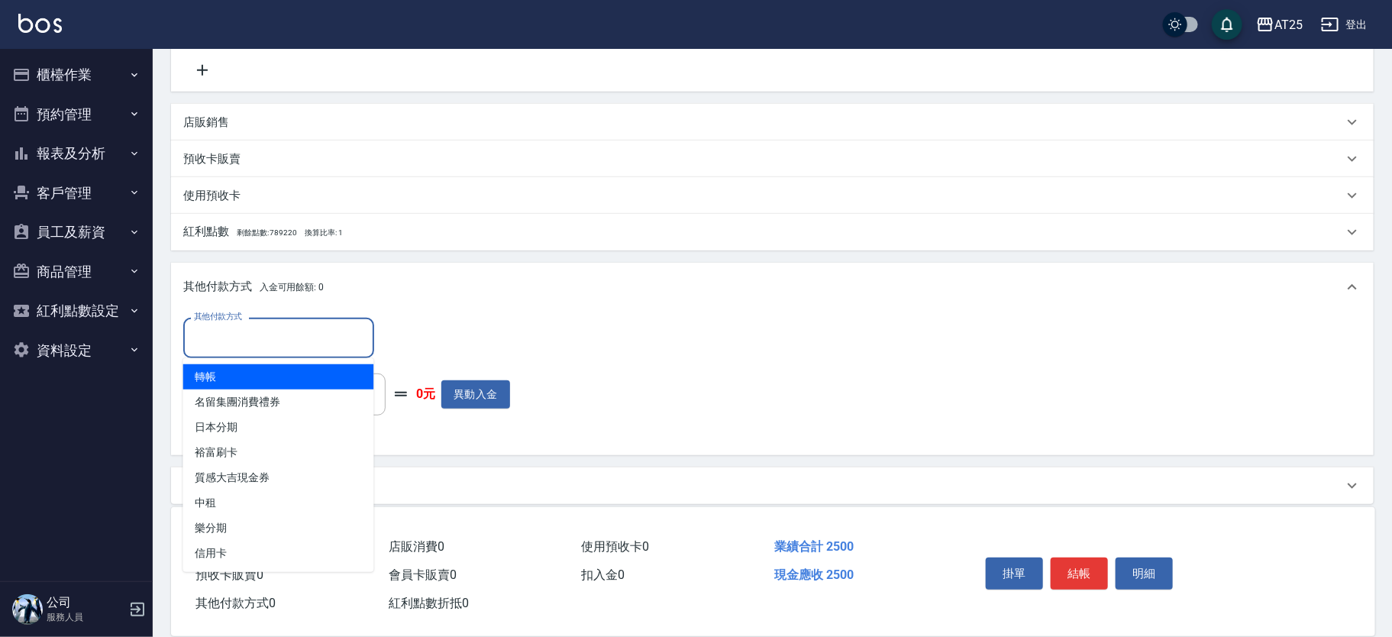
click at [250, 384] on span "轉帳" at bounding box center [278, 376] width 191 height 25
type input "轉帳"
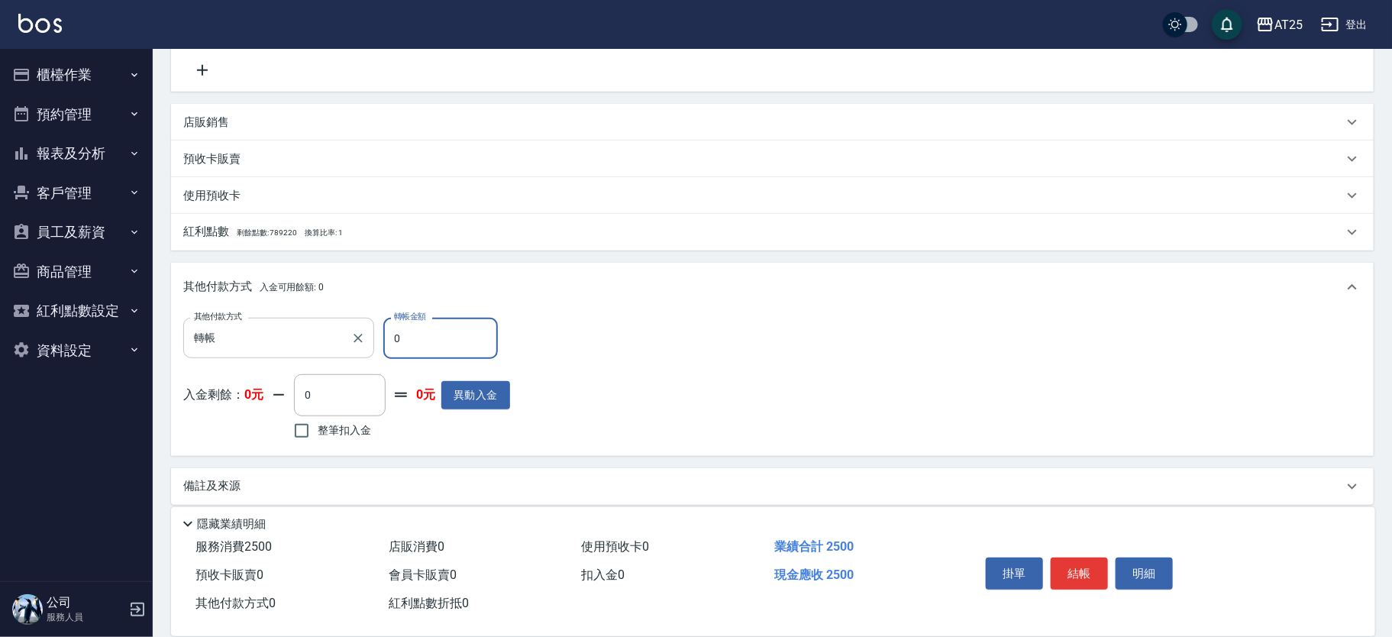
drag, startPoint x: 406, startPoint y: 341, endPoint x: 365, endPoint y: 345, distance: 40.7
click at [365, 345] on div "其他付款方式 轉帳 其他付款方式 轉帳金額 0 轉帳金額" at bounding box center [346, 338] width 327 height 41
type input "240"
type input "50"
type input "200"
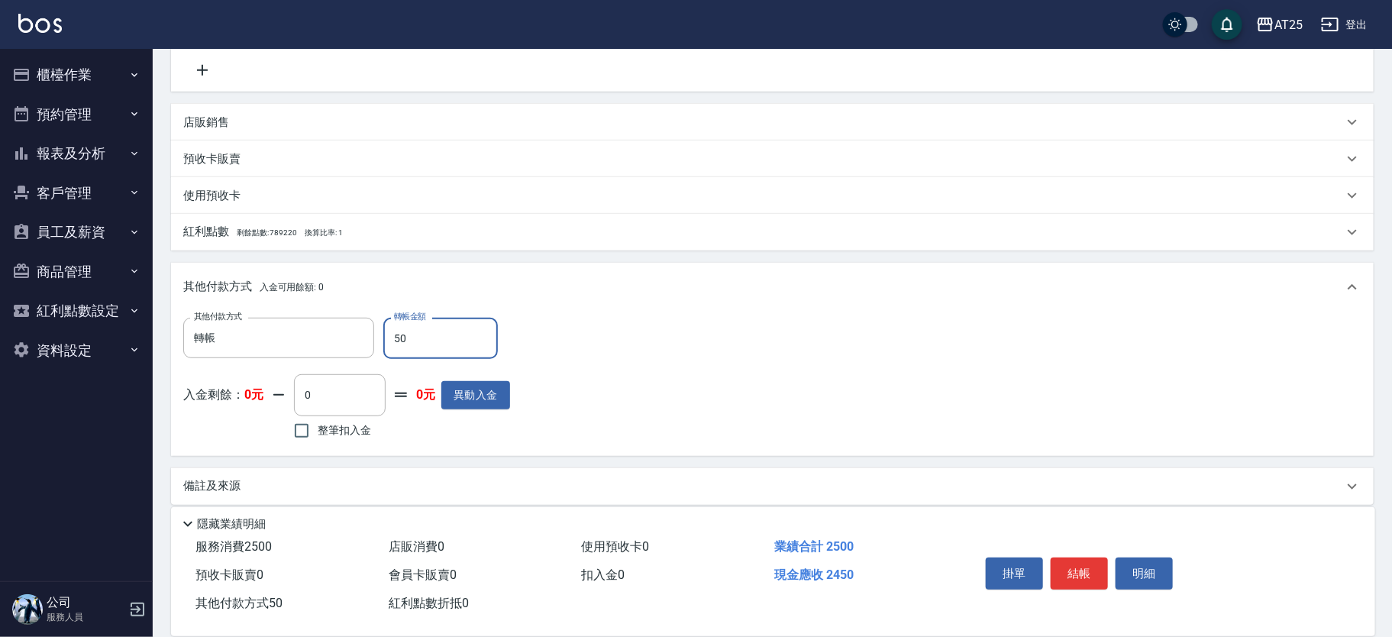
type input "500"
drag, startPoint x: 444, startPoint y: 336, endPoint x: 301, endPoint y: 353, distance: 144.6
click at [301, 353] on div "其他付款方式 轉帳 其他付款方式 轉帳金額 500 轉帳金額" at bounding box center [346, 338] width 327 height 41
type input "240"
type input "200"
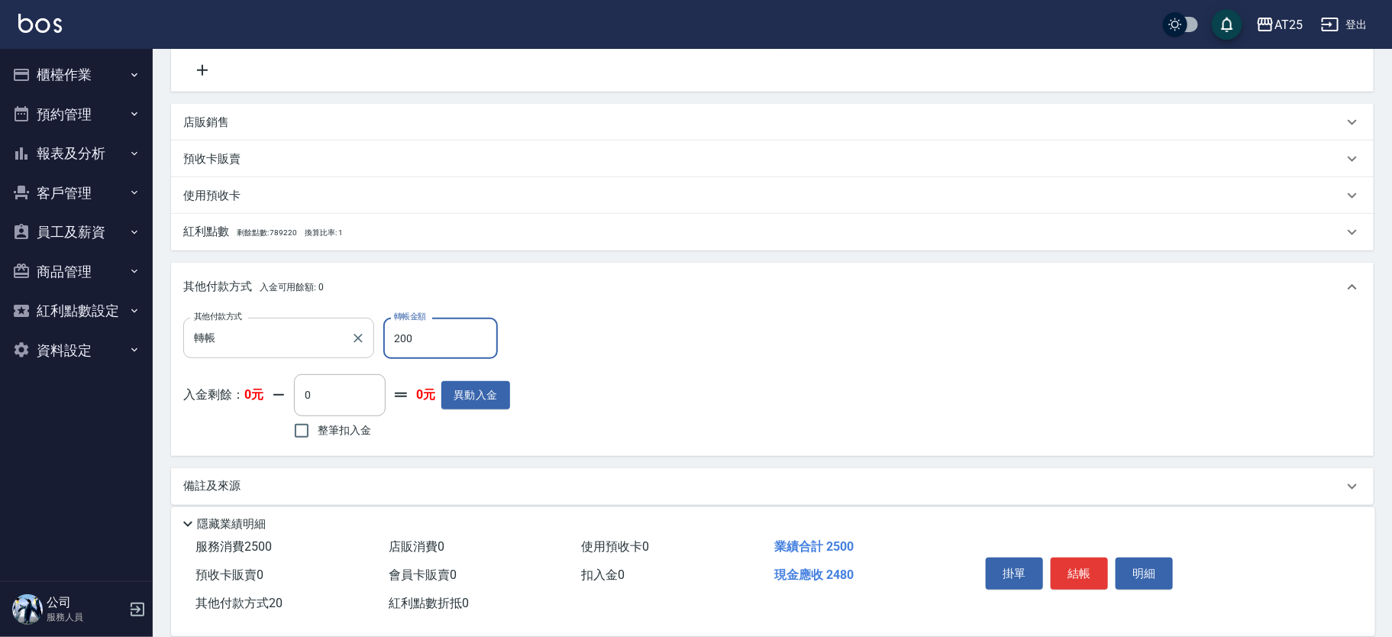
type input "230"
type input "2000"
type input "50"
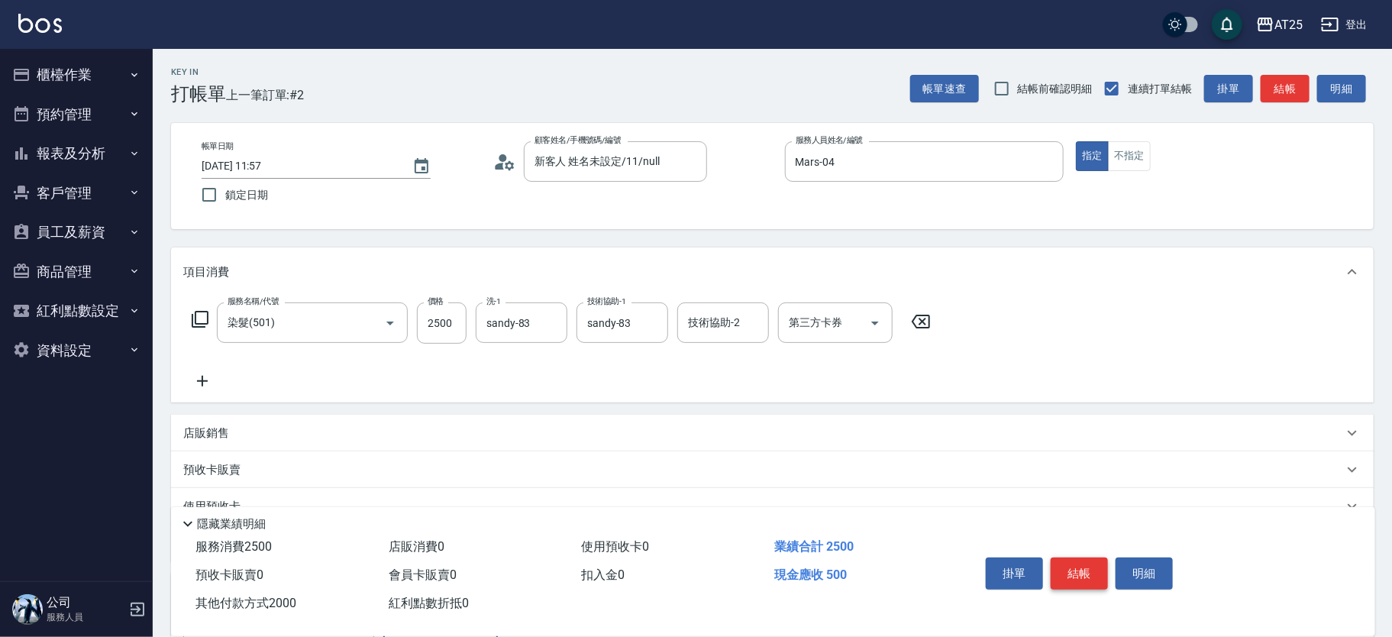
type input "2000"
click at [1068, 573] on button "結帳" at bounding box center [1079, 574] width 57 height 32
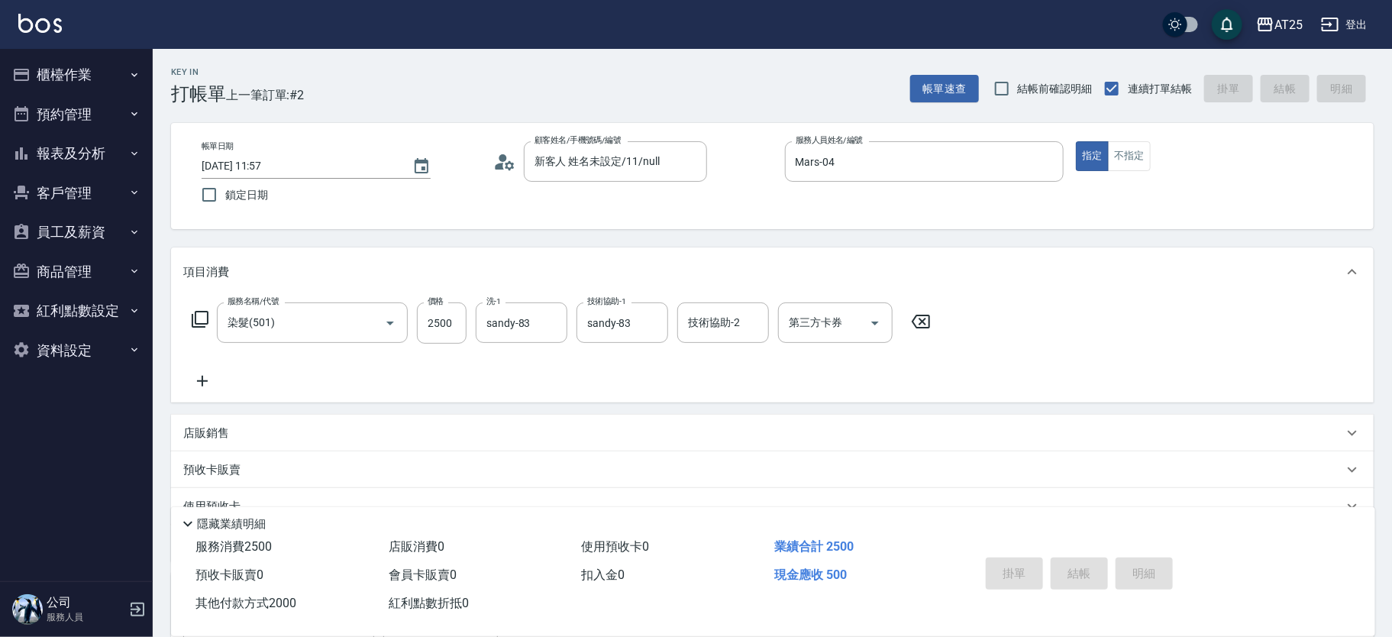
type input "2025/10/12 11:58"
type input "0"
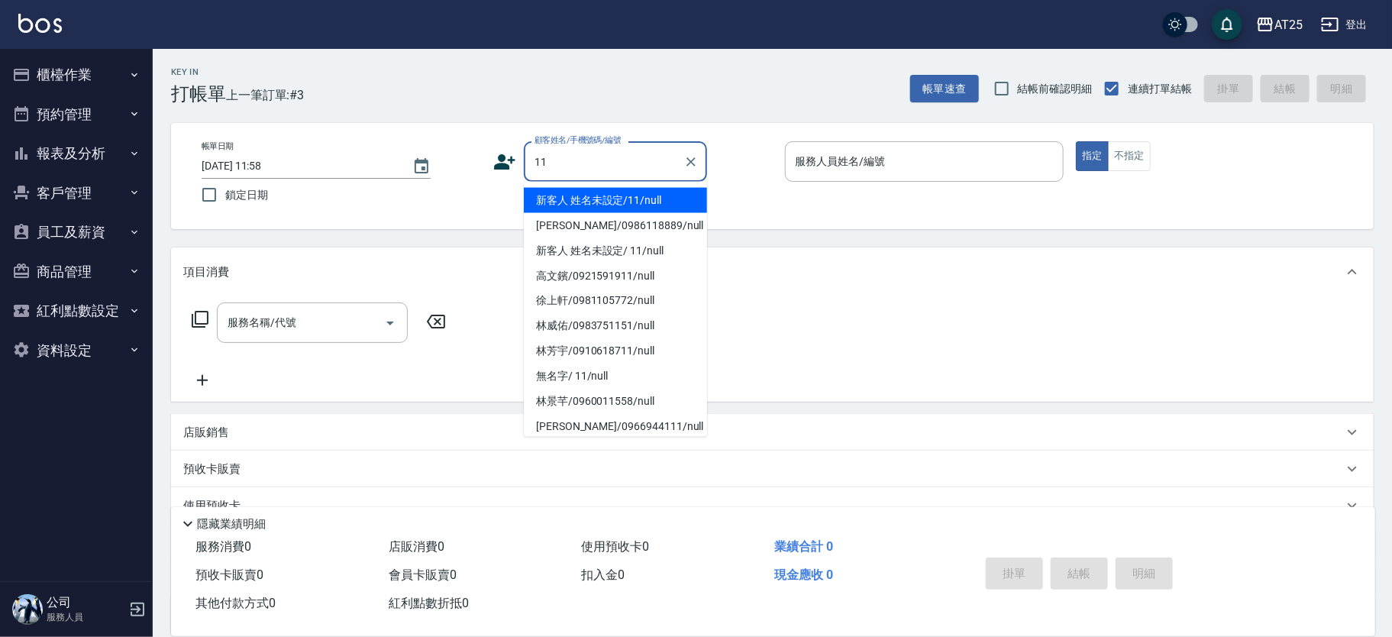
type input "新客人 姓名未設定/11/null"
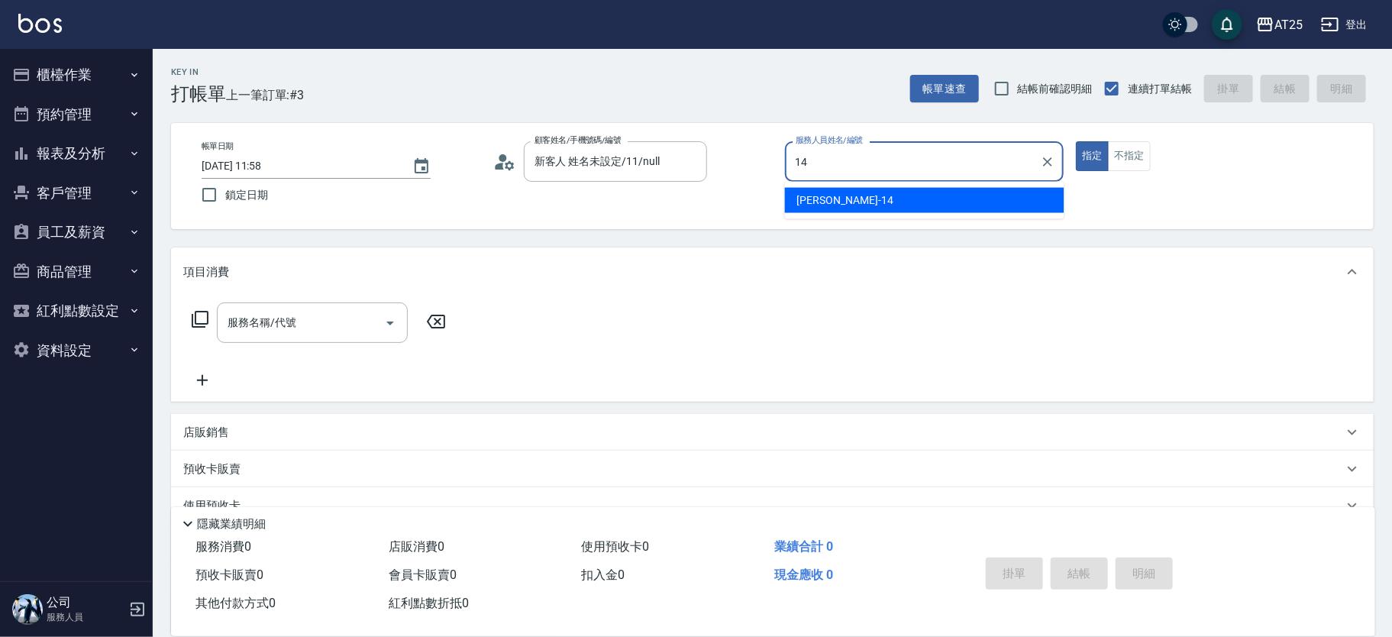
type input "Ken-14"
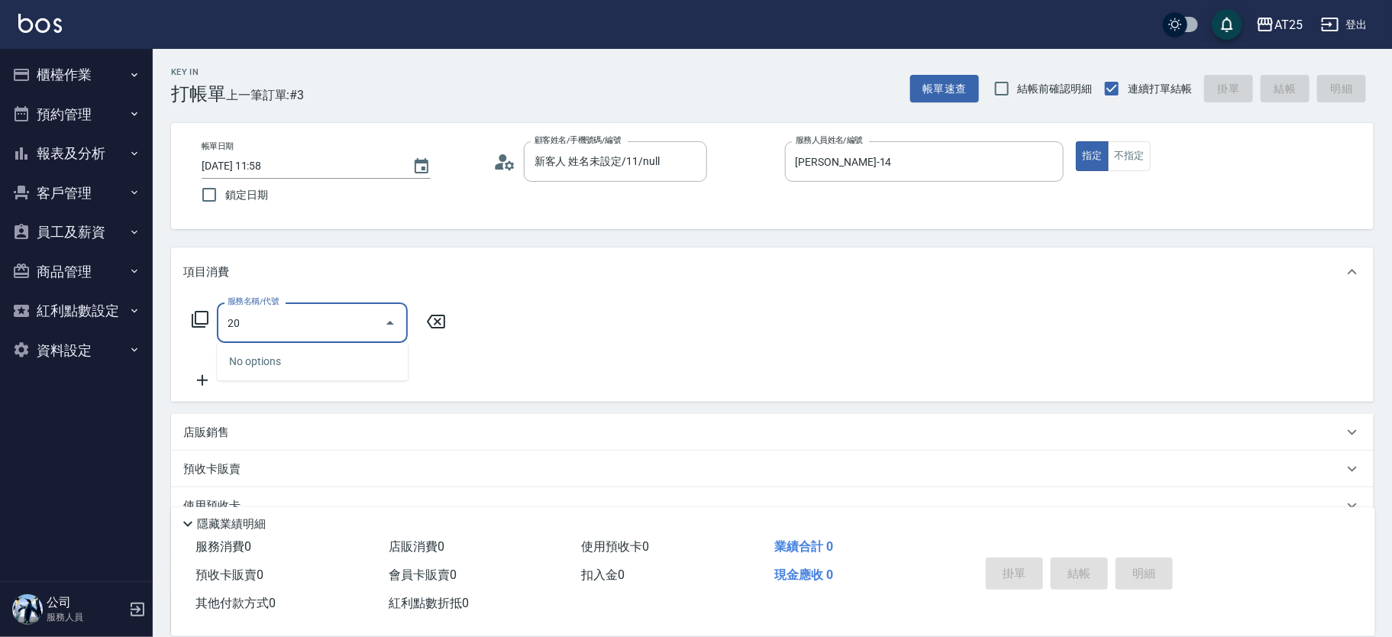
type input "201"
type input "30"
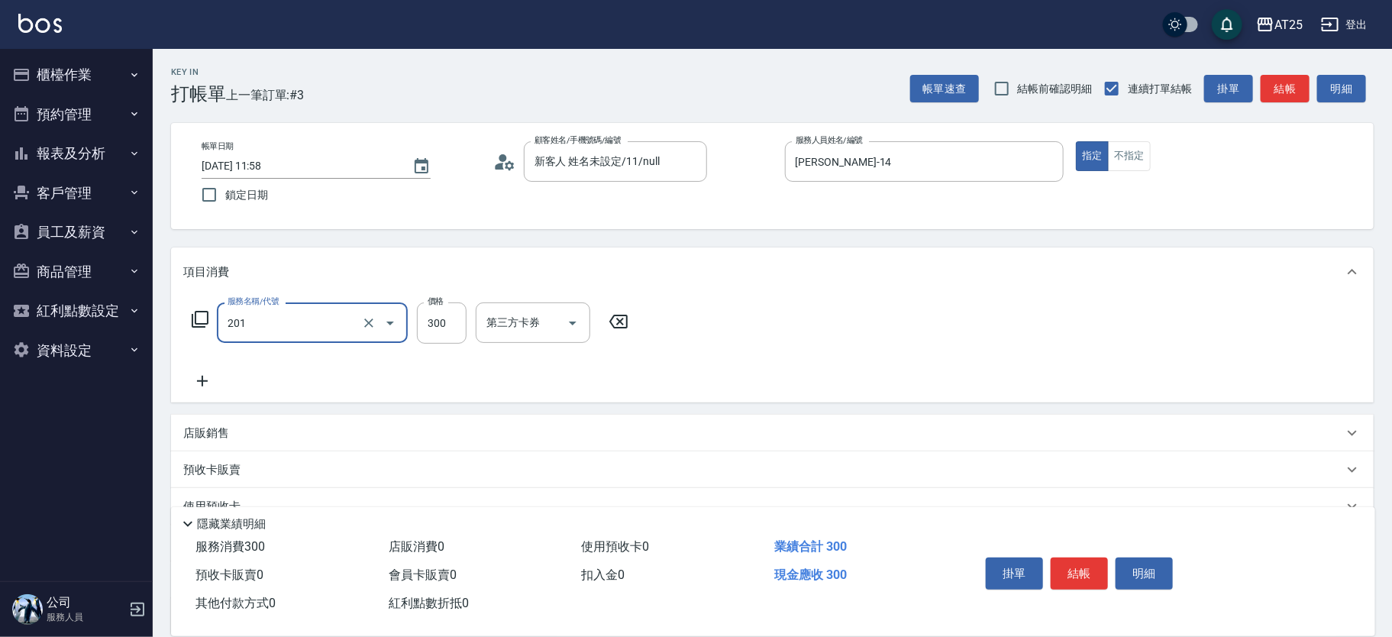
type input "洗髮(201)"
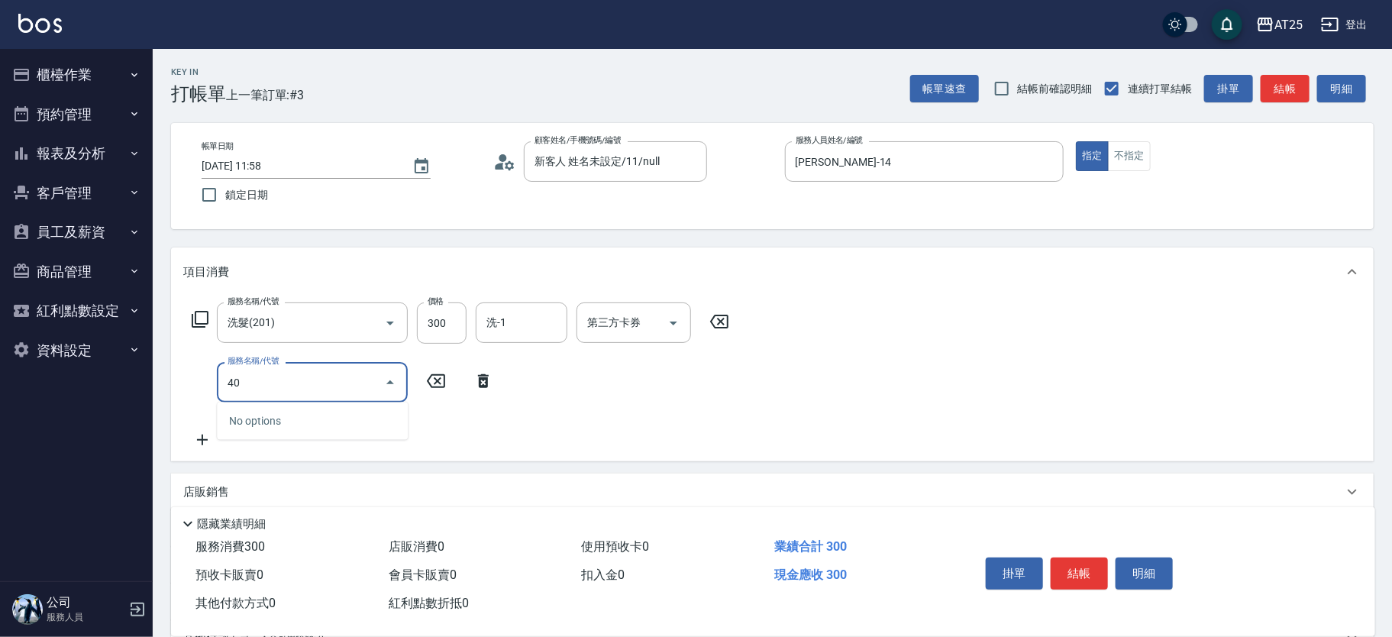
type input "401"
type input "60"
type input "剪髮(401)"
type input "40"
type input "70"
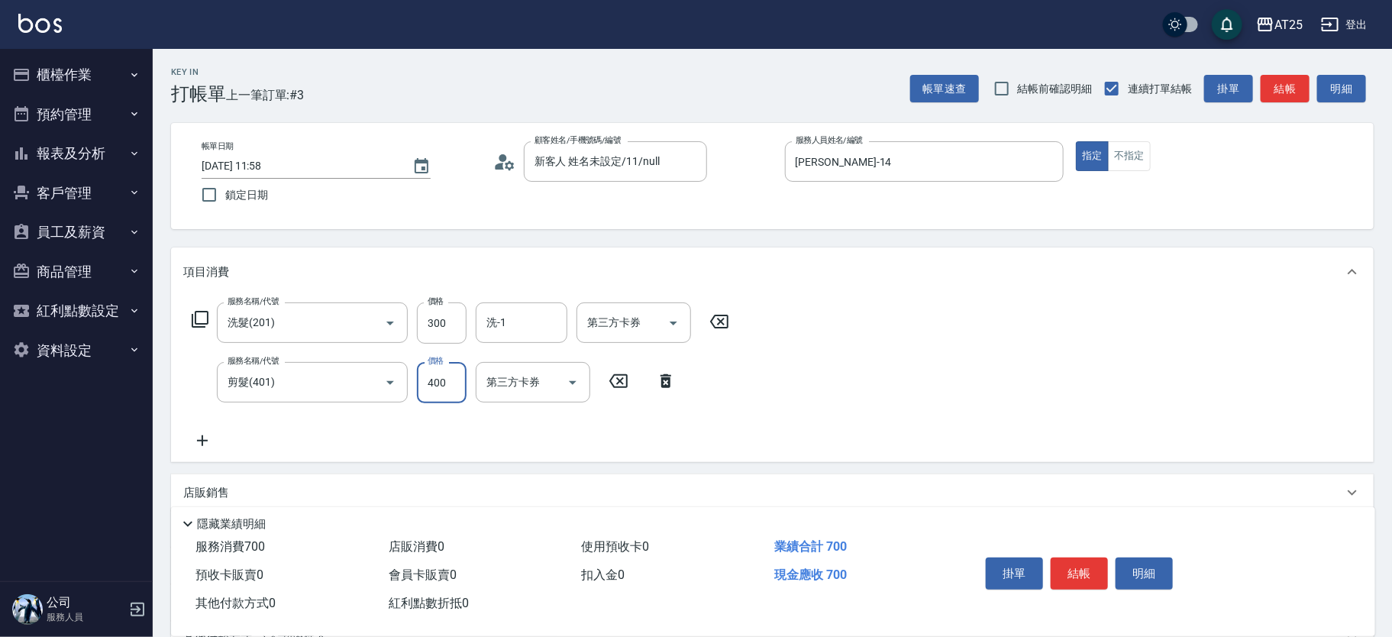
type input "400"
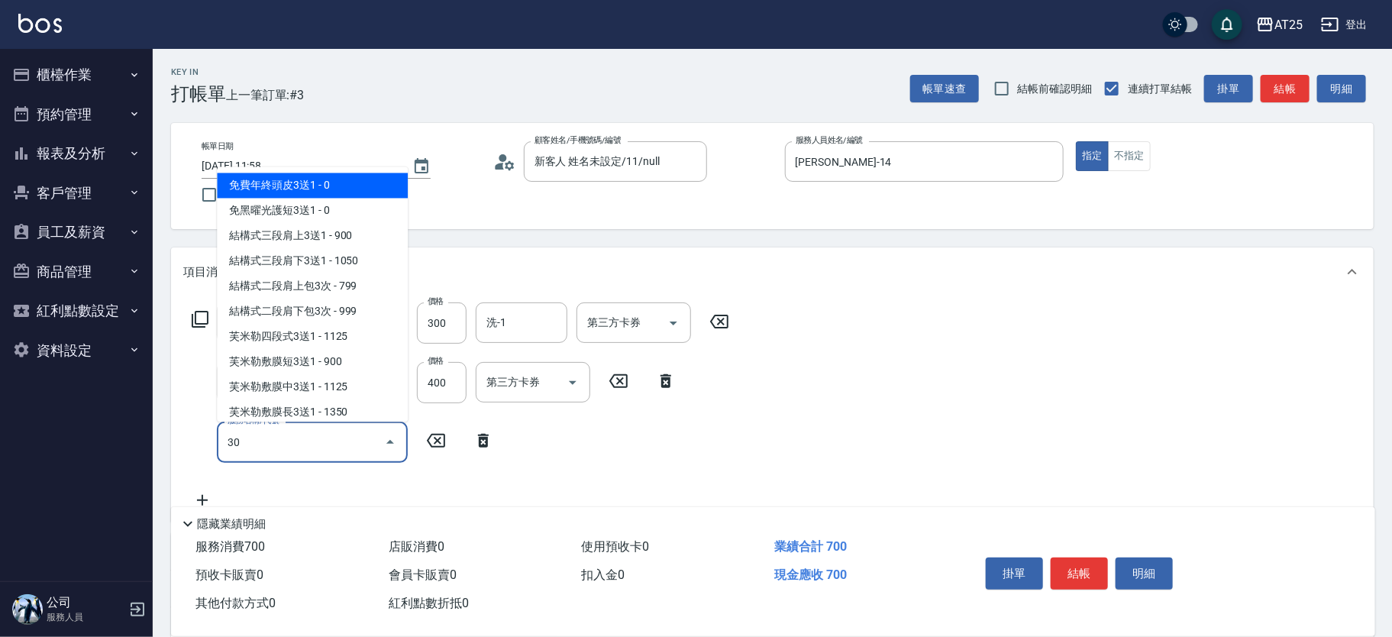
type input "301"
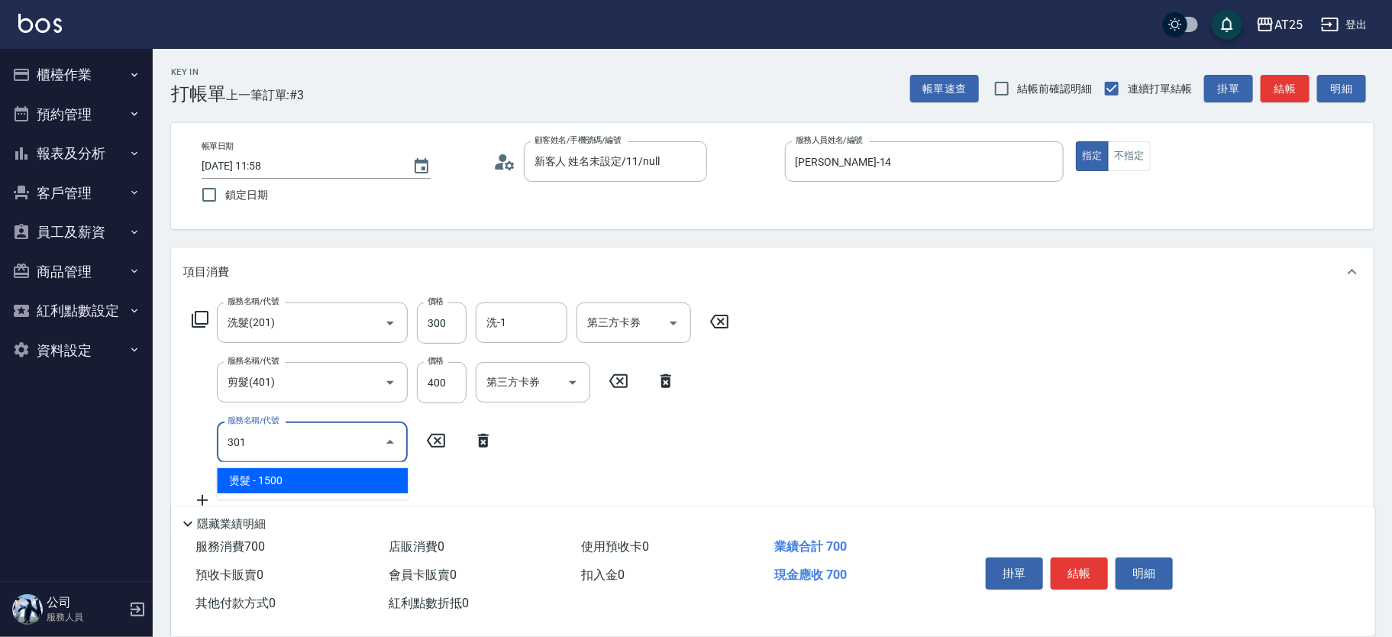
type input "220"
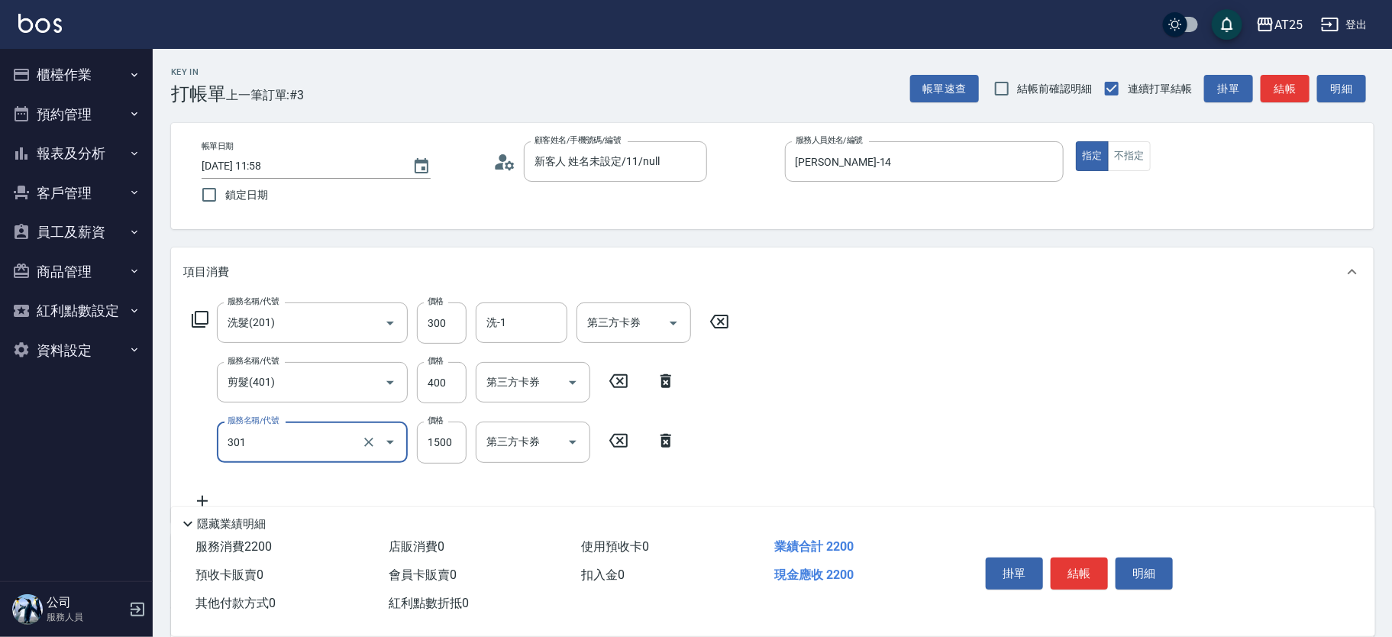
type input "燙髮(301)"
type input "70"
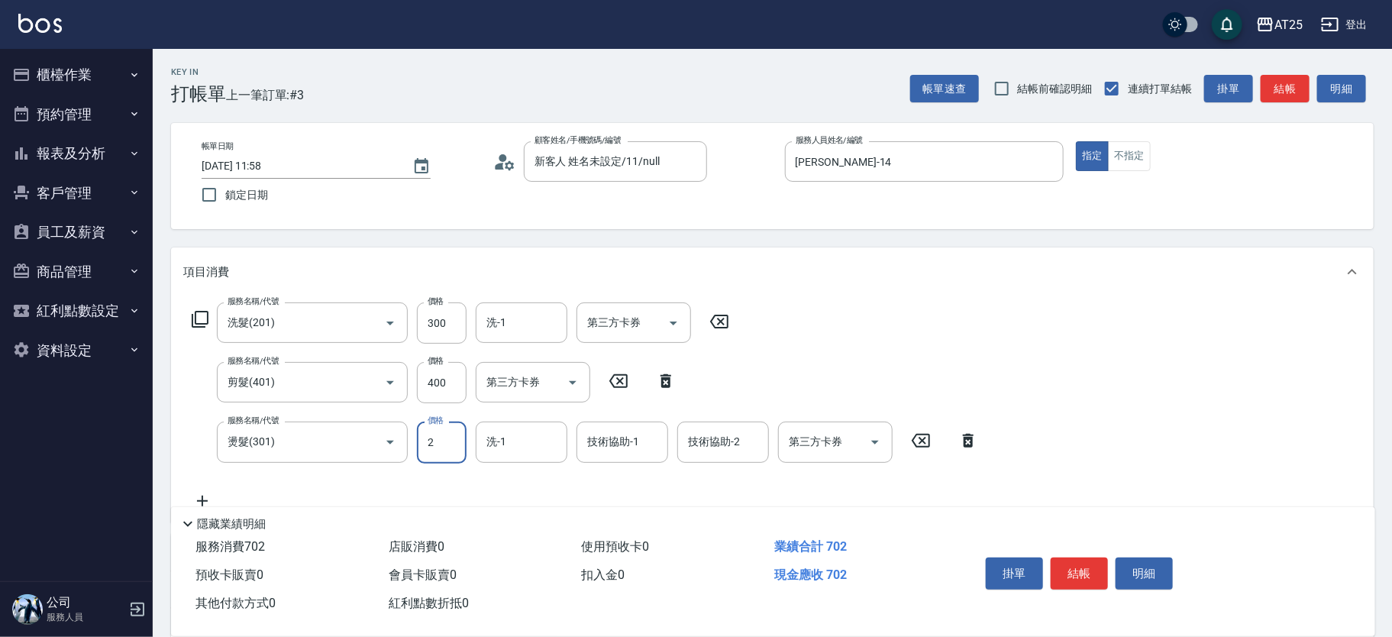
type input "24"
type input "90"
type input "249"
type input "310"
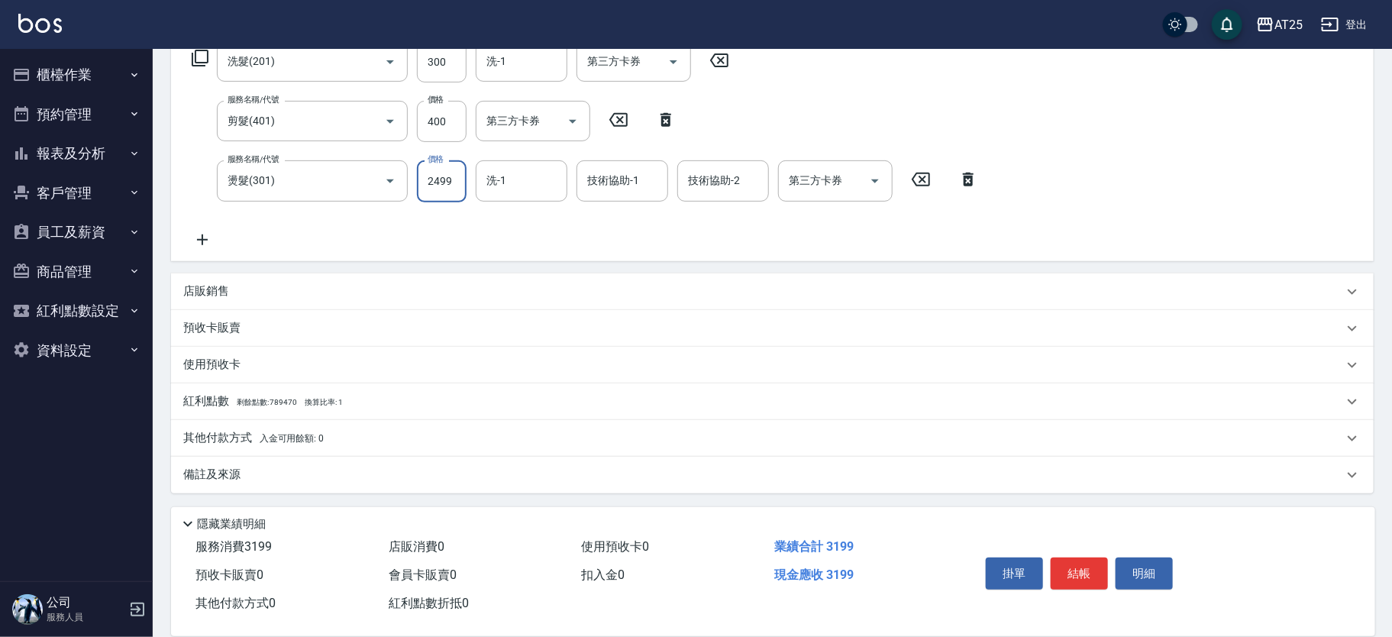
type input "2499"
click at [250, 441] on p "其他付款方式 入金可用餘額: 0" at bounding box center [253, 438] width 141 height 17
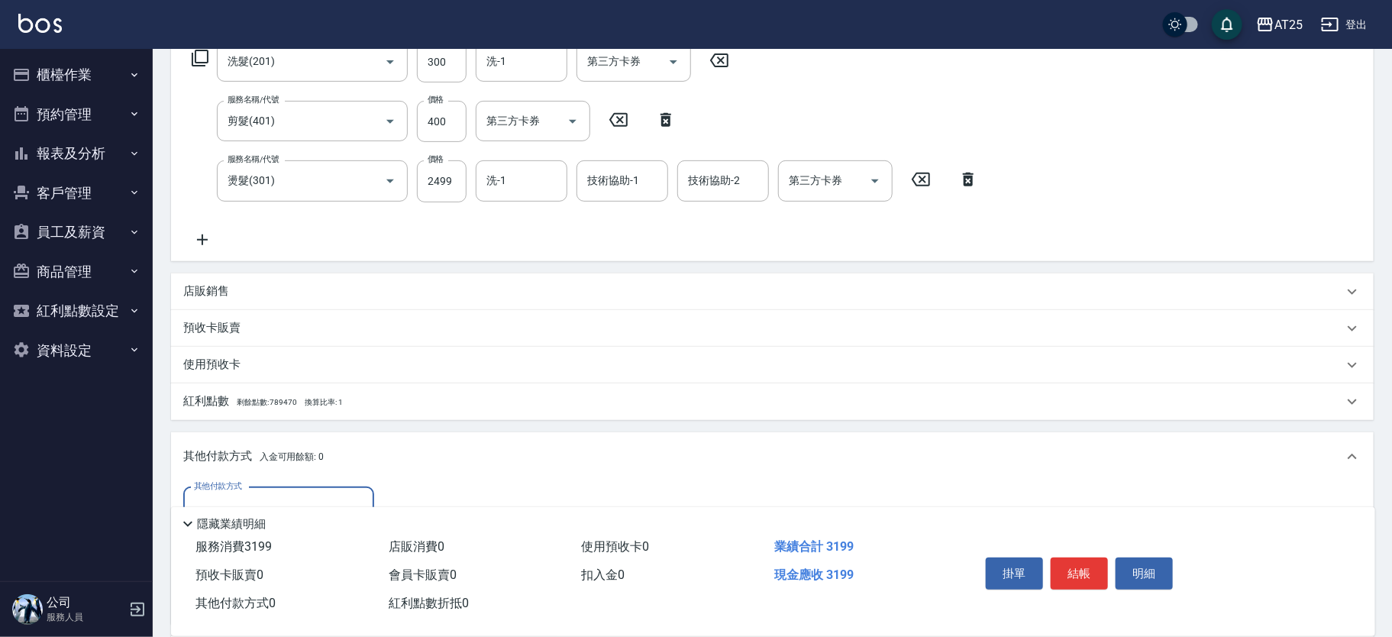
scroll to position [441, 0]
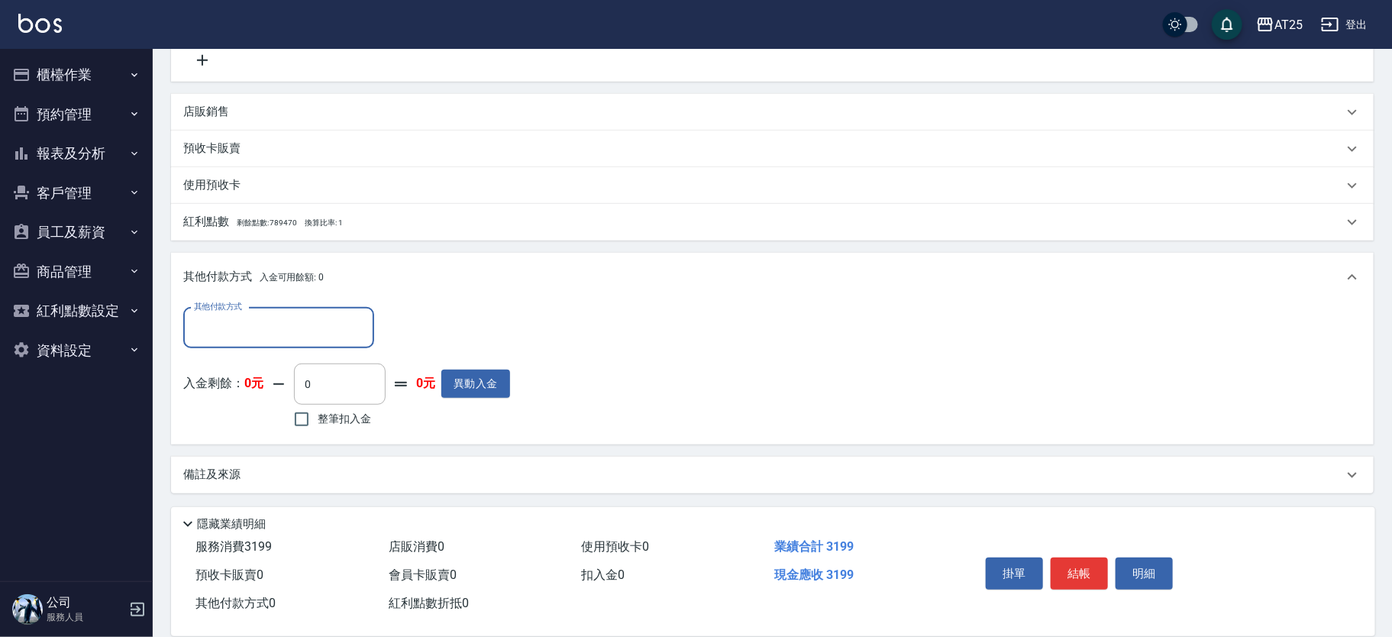
click at [265, 327] on input "其他付款方式" at bounding box center [278, 328] width 177 height 27
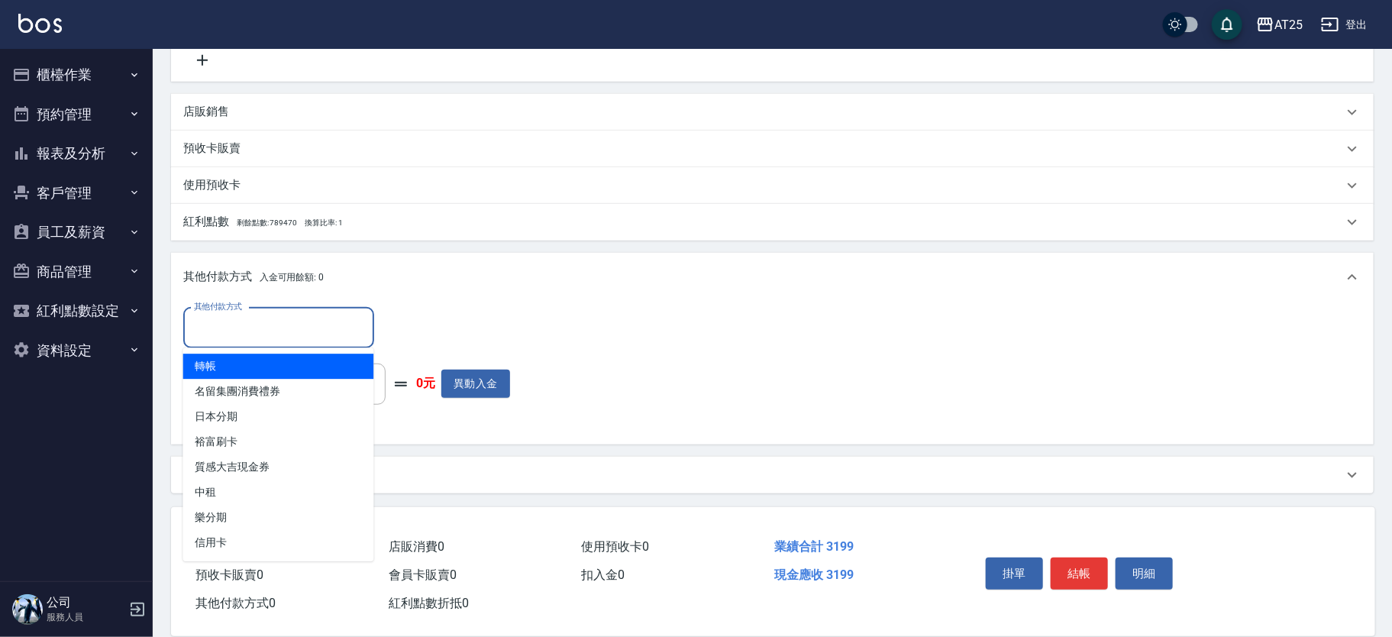
click at [252, 367] on span "轉帳" at bounding box center [278, 366] width 191 height 25
type input "轉帳"
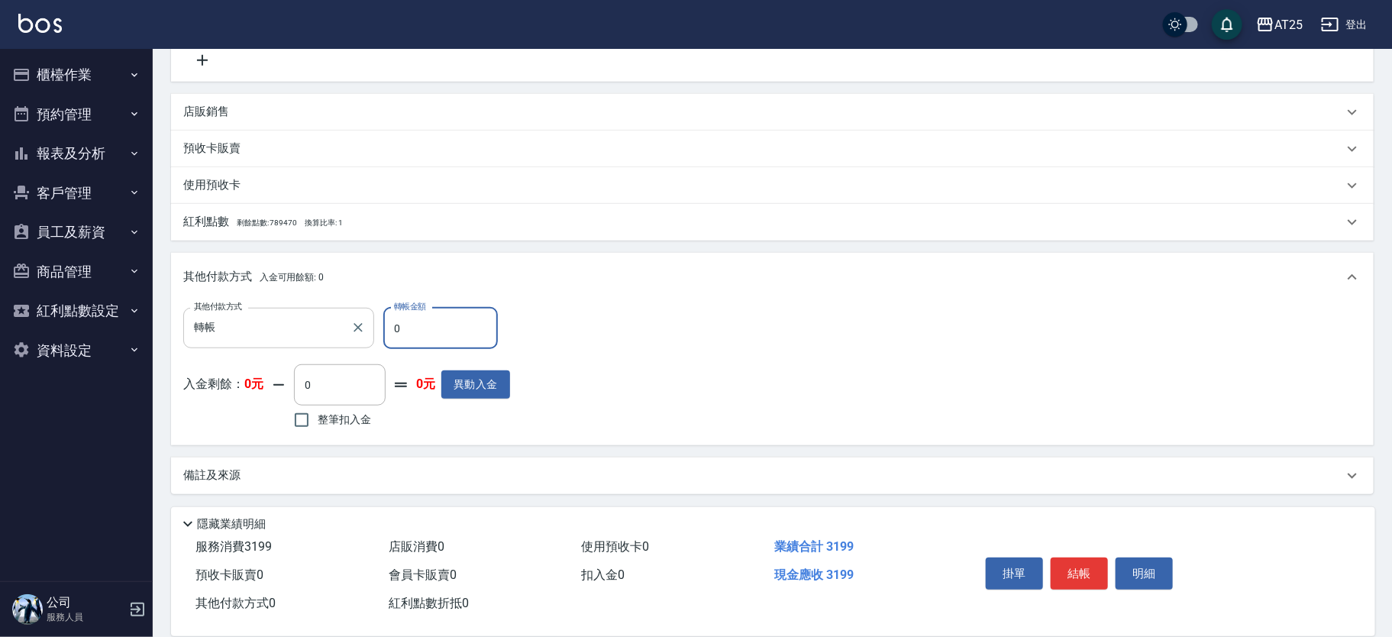
drag, startPoint x: 433, startPoint y: 334, endPoint x: 328, endPoint y: 336, distance: 104.7
click at [328, 336] on div "其他付款方式 轉帳 其他付款方式 轉帳金額 0 轉帳金額" at bounding box center [346, 328] width 327 height 41
type input "31"
type input "280"
type input "319"
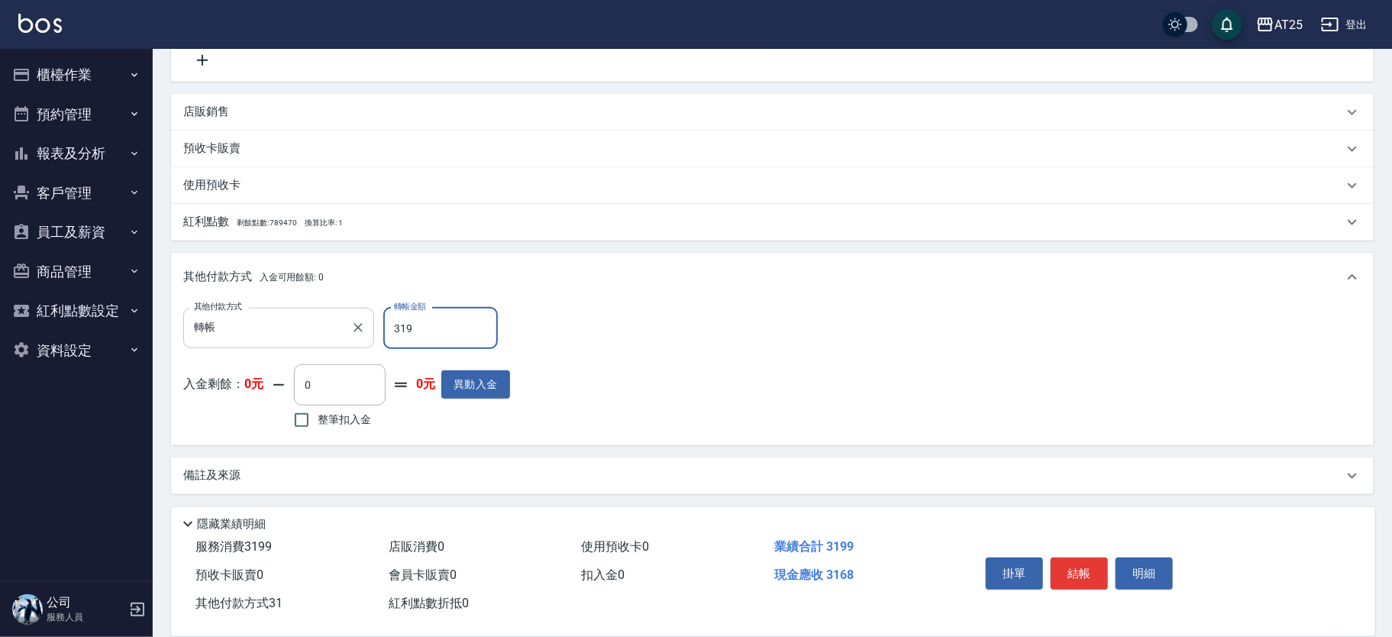
type input "0"
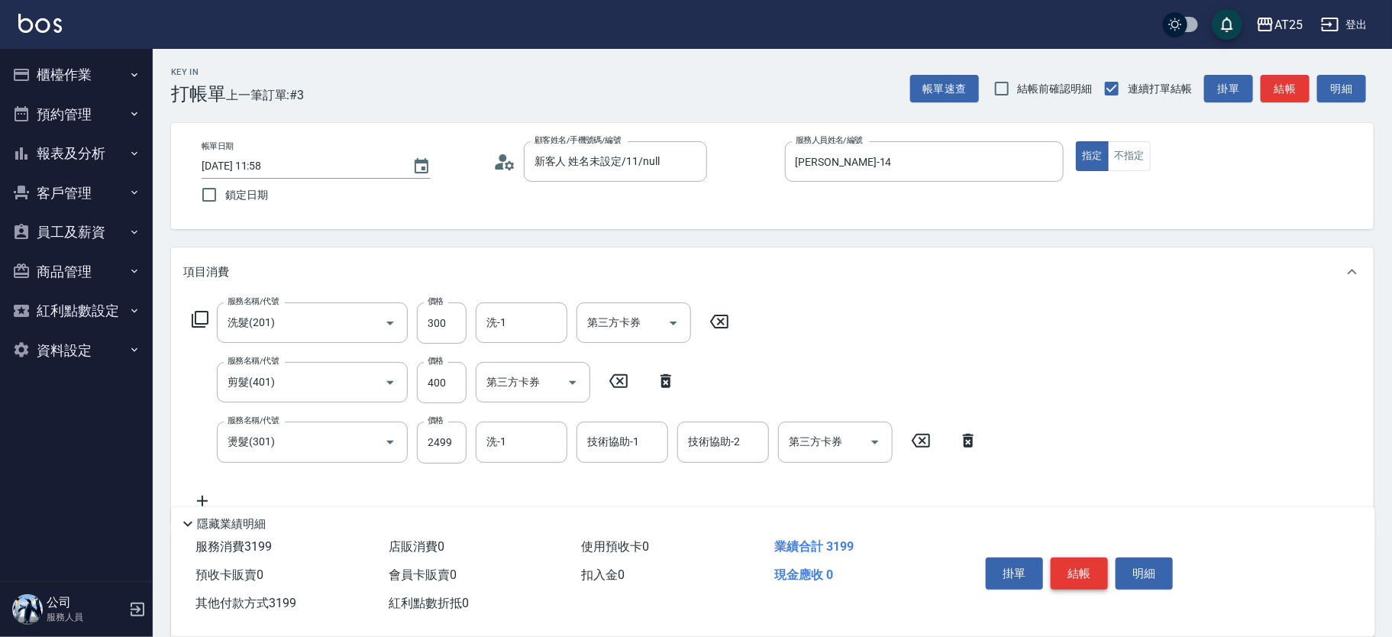
type input "3199"
click at [1084, 571] on button "結帳" at bounding box center [1079, 574] width 57 height 32
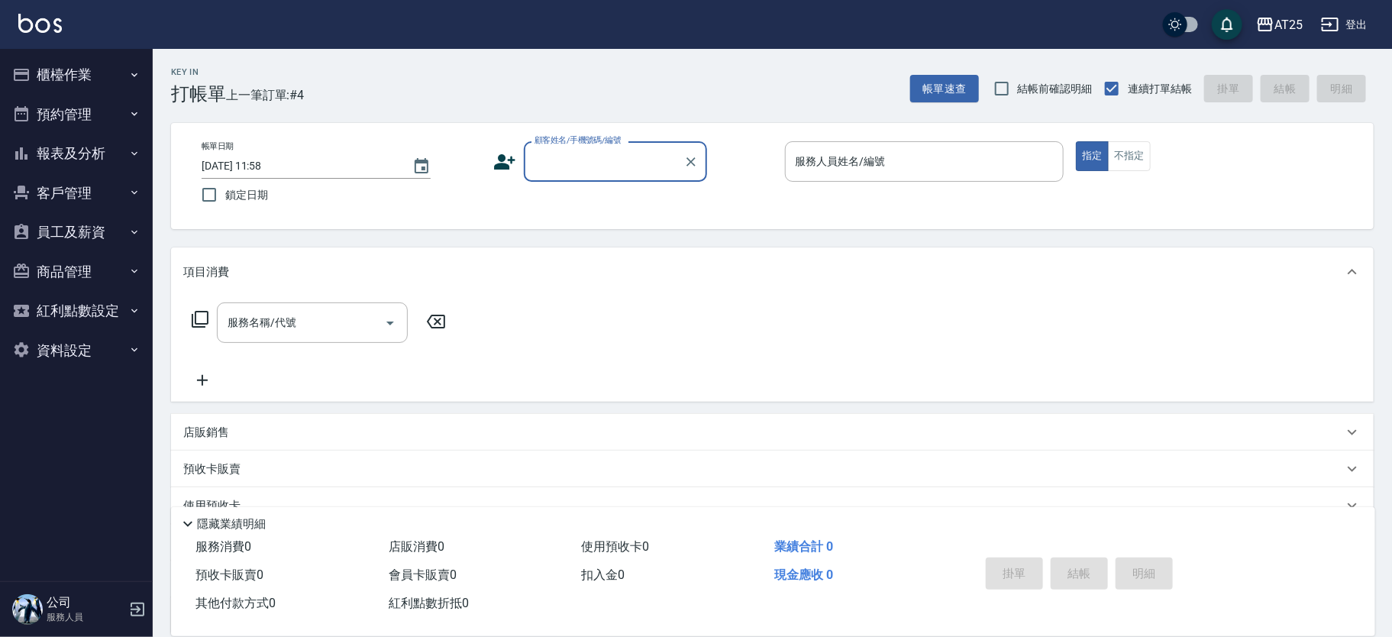
click at [89, 98] on button "預約管理" at bounding box center [76, 115] width 141 height 40
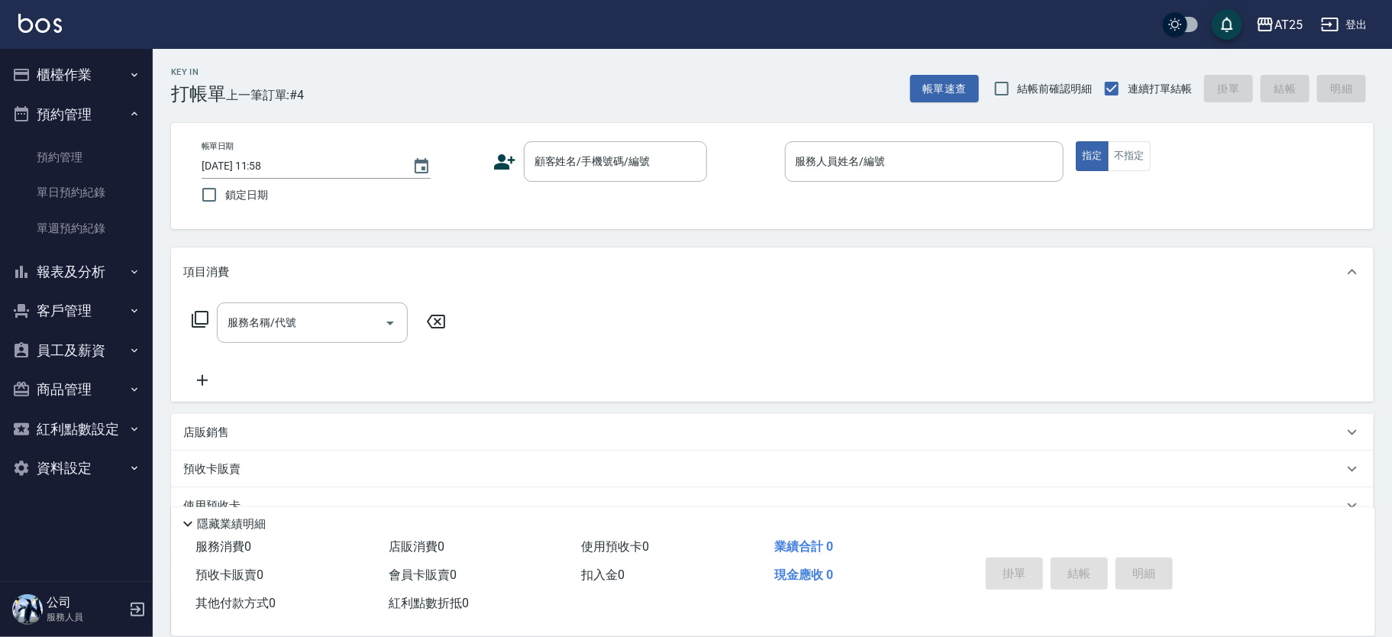
click at [86, 110] on button "預約管理" at bounding box center [76, 115] width 141 height 40
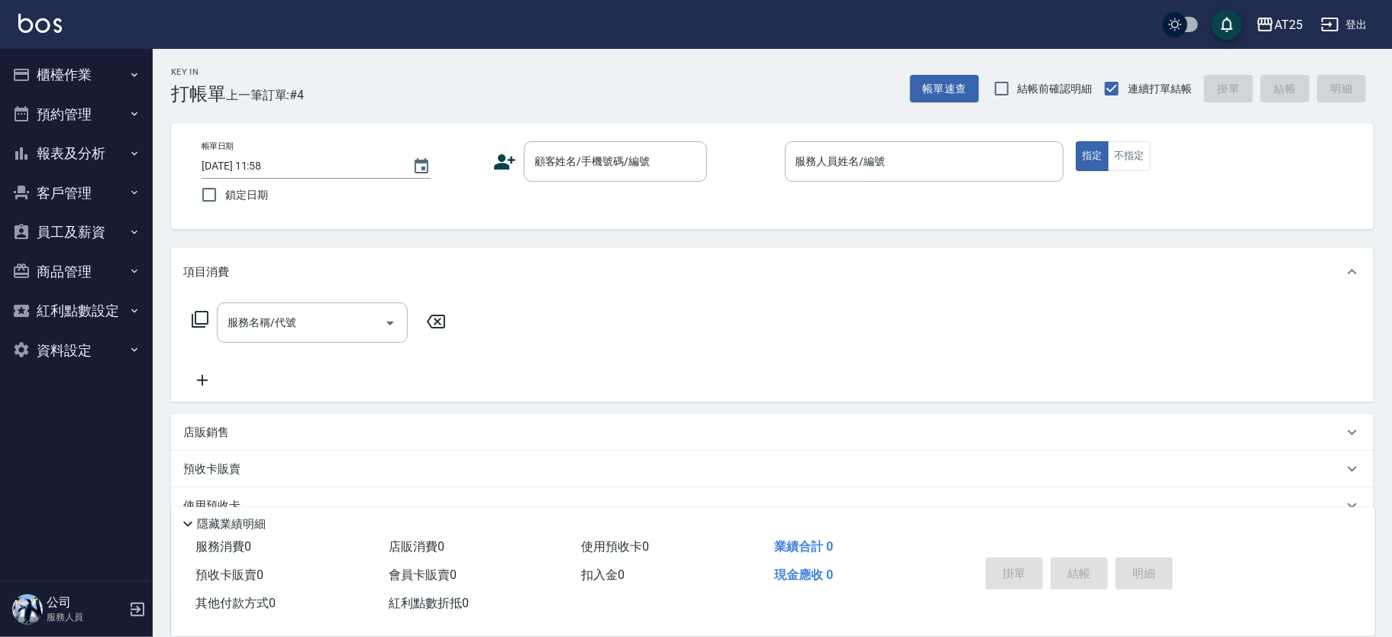
click at [92, 68] on button "櫃檯作業" at bounding box center [76, 75] width 141 height 40
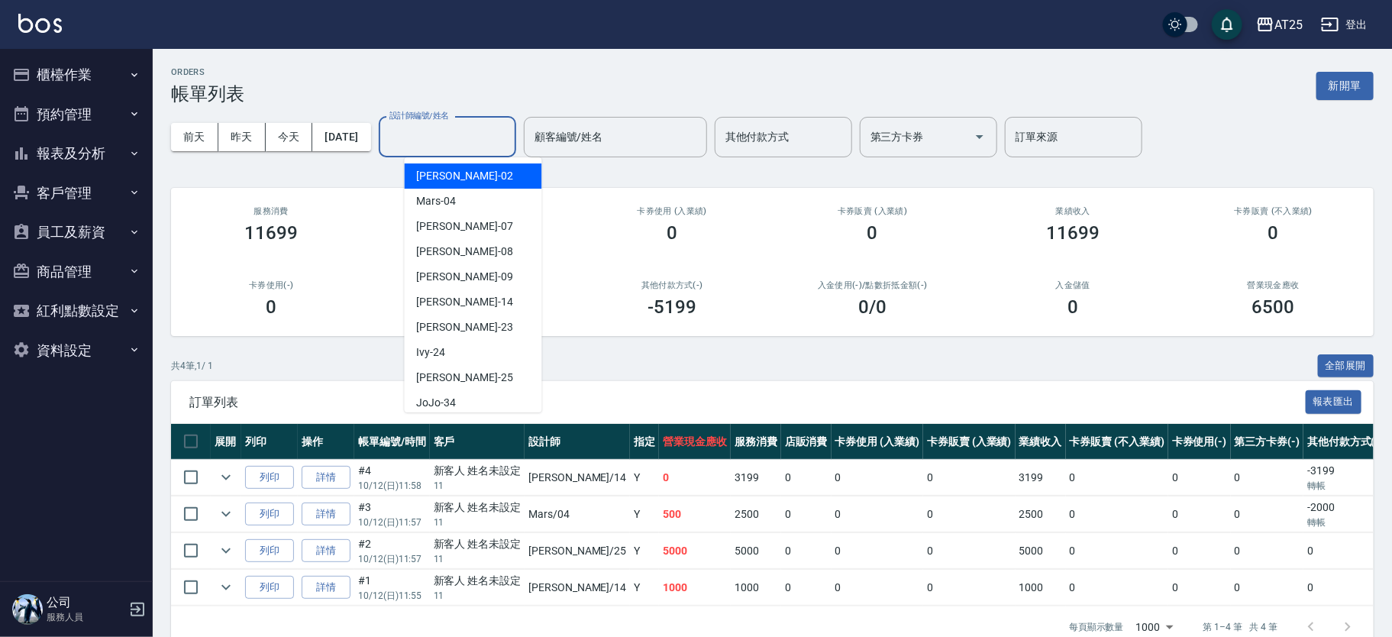
click at [509, 134] on input "設計師編號/姓名" at bounding box center [448, 137] width 124 height 27
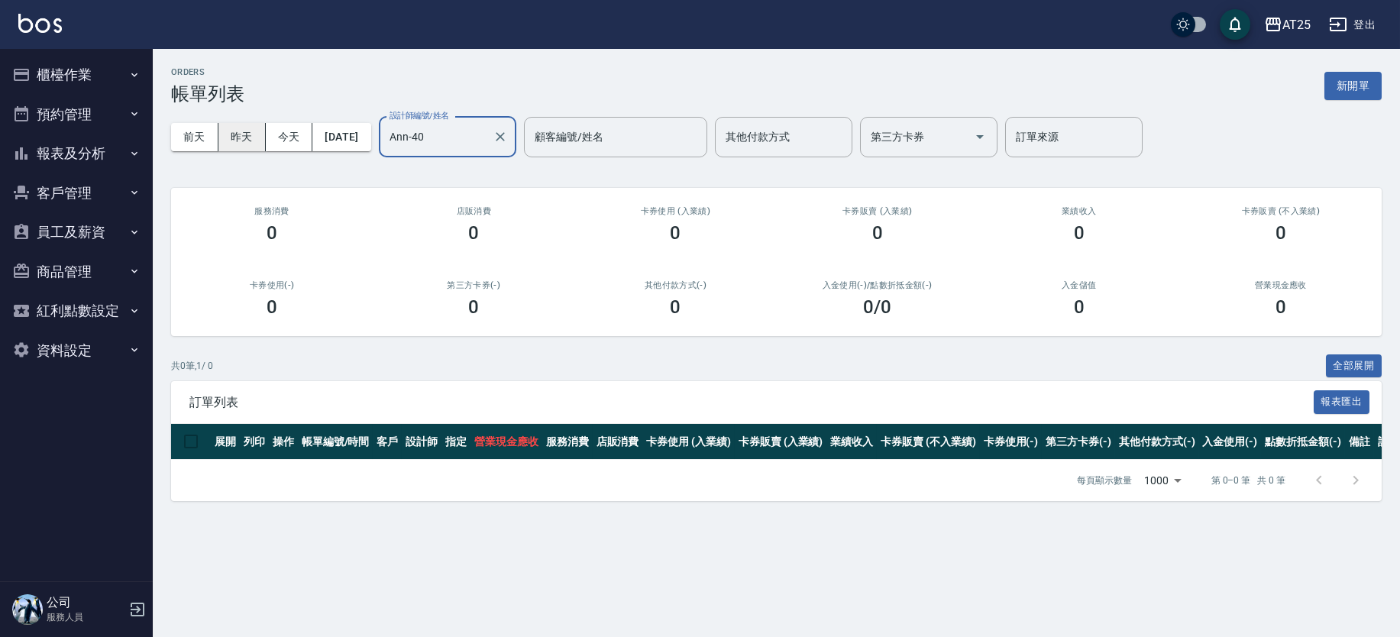
type input "Ann-40"
click at [242, 135] on button "昨天" at bounding box center [241, 137] width 47 height 28
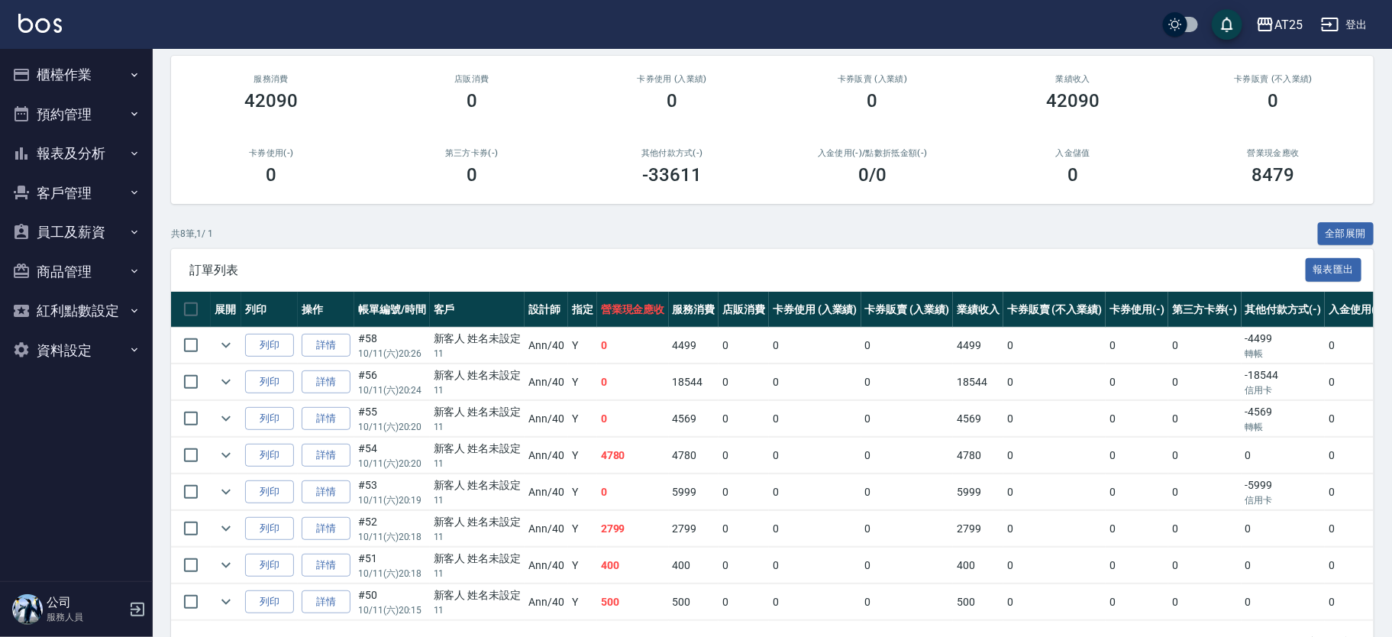
scroll to position [137, 0]
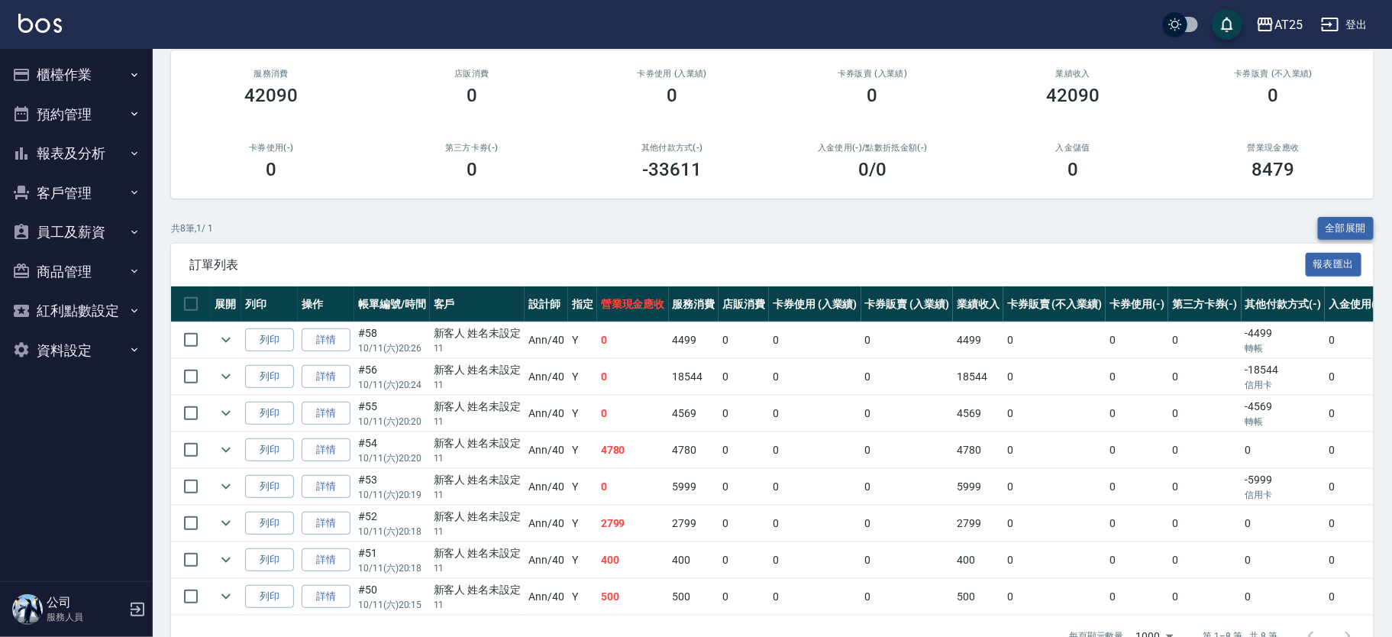
click at [1359, 217] on button "全部展開" at bounding box center [1346, 229] width 57 height 24
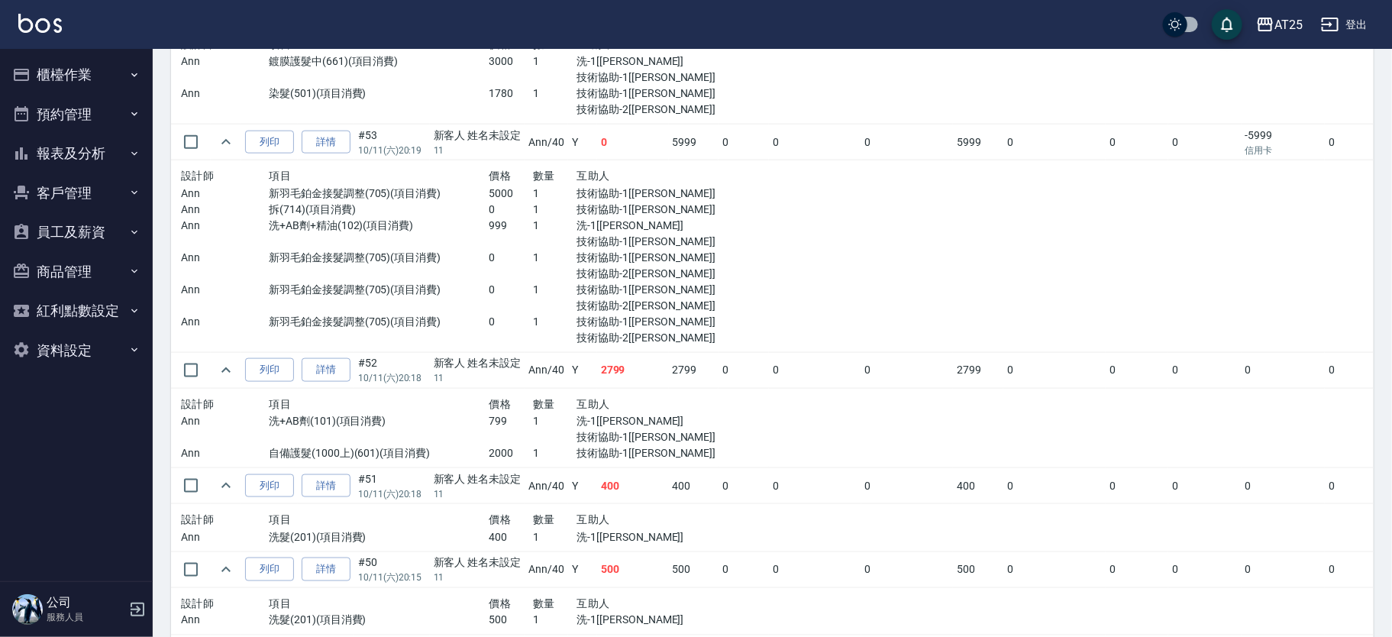
scroll to position [896, 0]
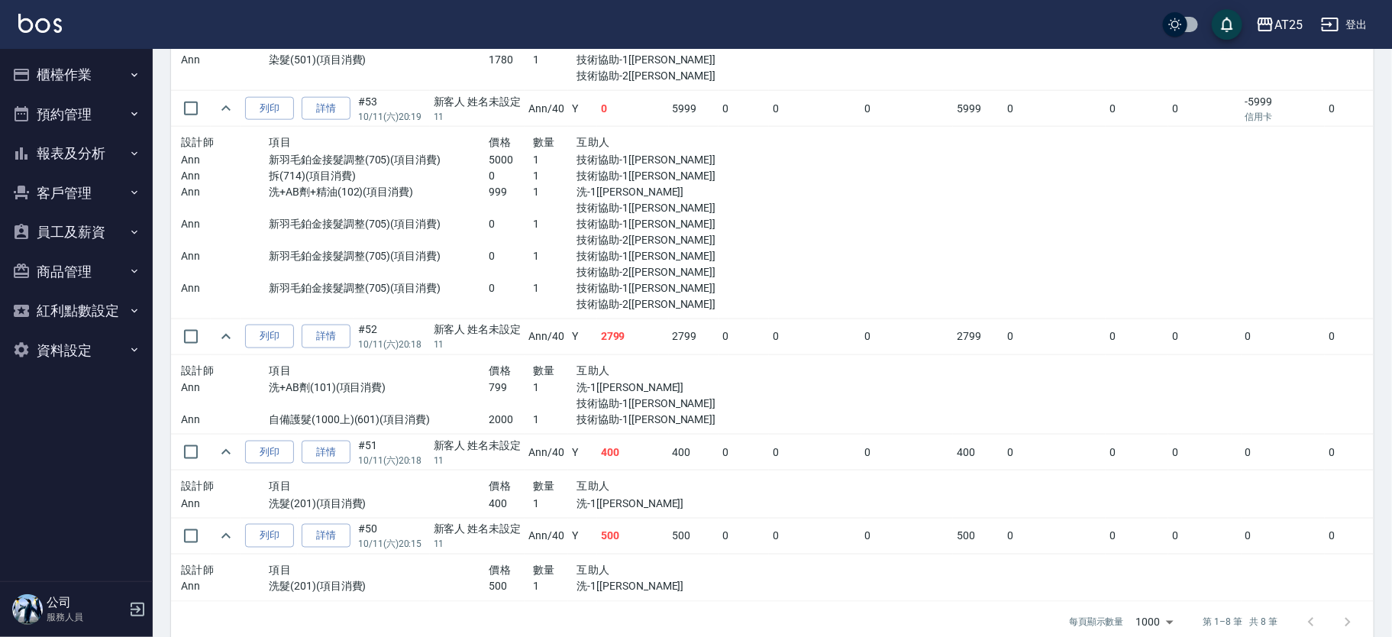
click at [613, 384] on p "洗-1[[PERSON_NAME]]" at bounding box center [643, 388] width 132 height 16
click at [335, 337] on link "詳情" at bounding box center [326, 337] width 49 height 24
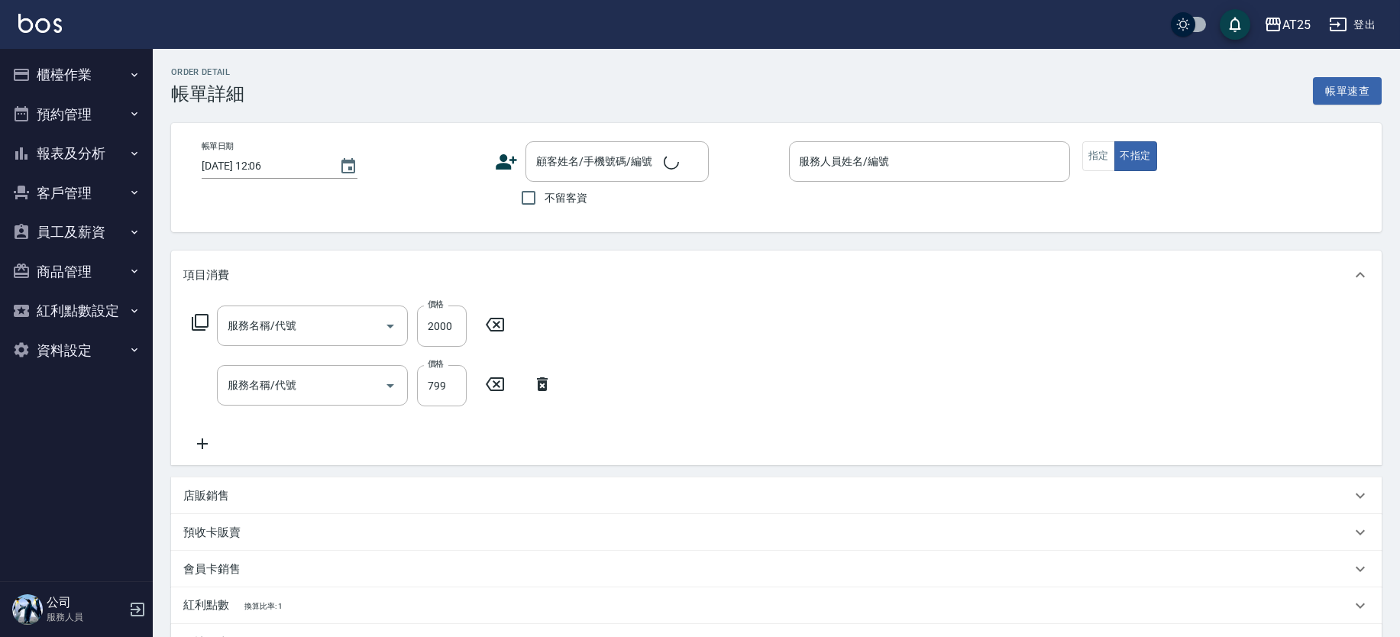
type input "[DATE] 20:18"
type input "Ann-40"
type input "270"
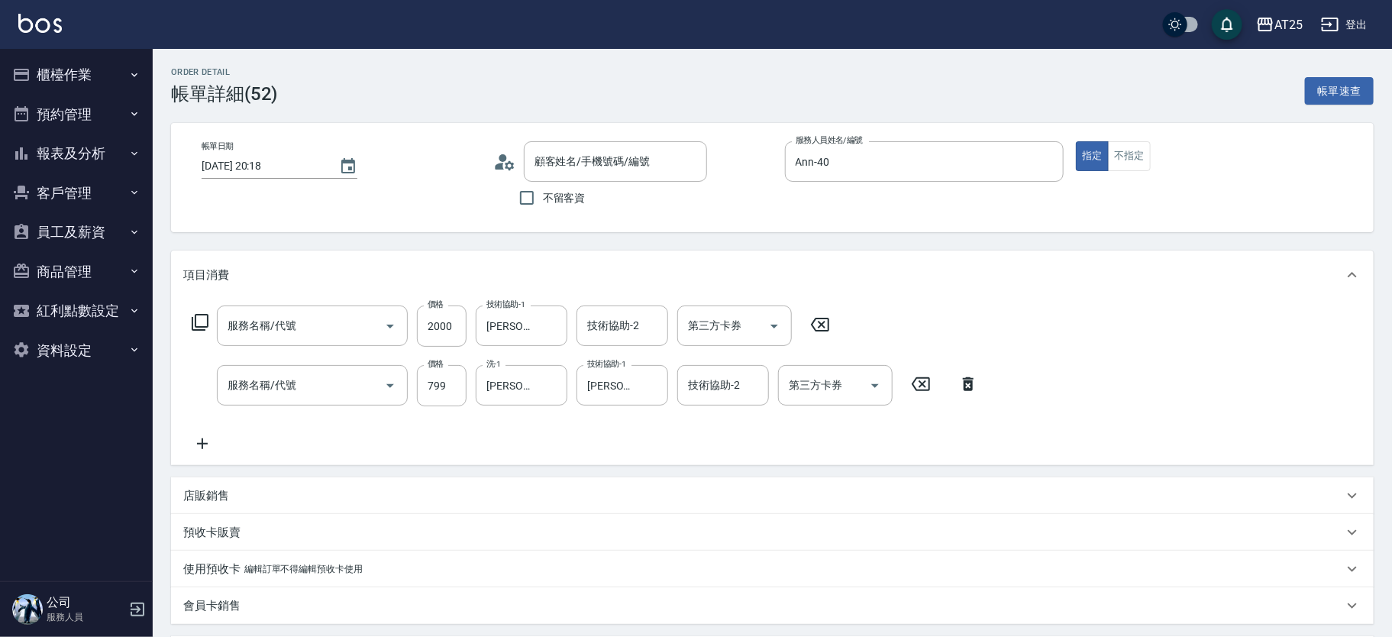
type input "自備護髮(1000上)(601)"
type input "洗+AB劑(101)"
type input "新客人 姓名未設定/11/null"
click at [451, 318] on input "2000" at bounding box center [442, 325] width 50 height 41
type input "80"
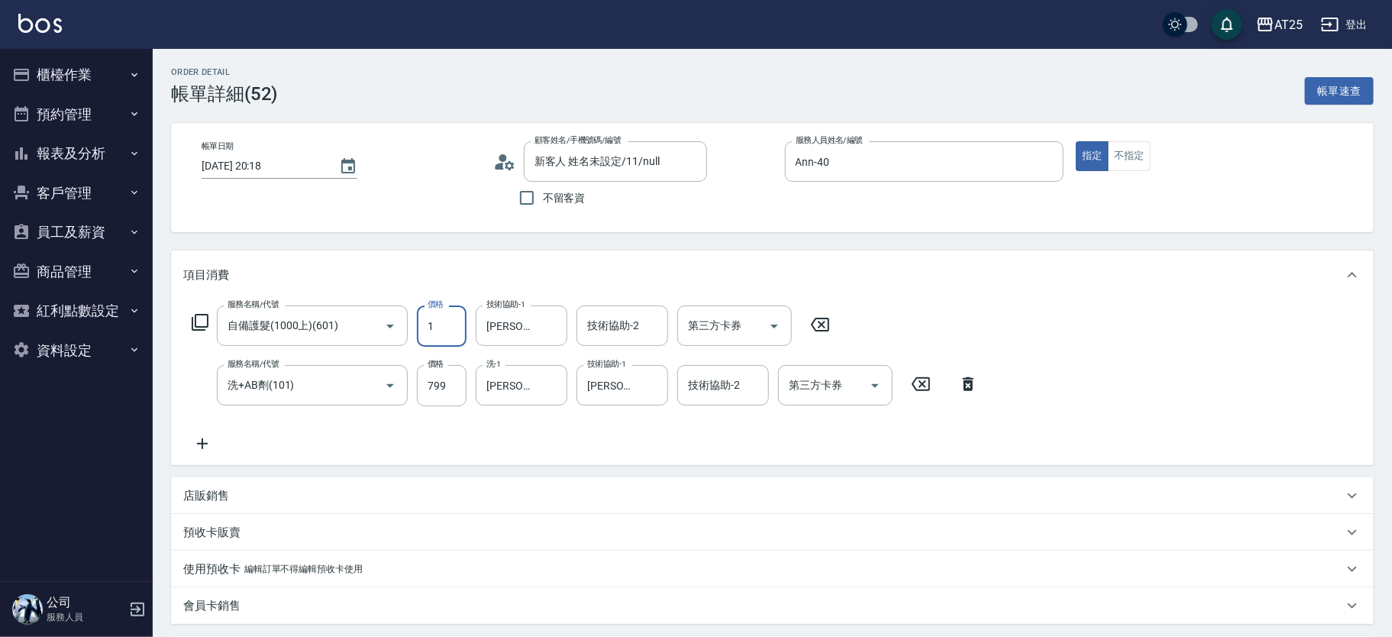
type input "18"
type input "90"
type input "1800"
type input "250"
type input "1800"
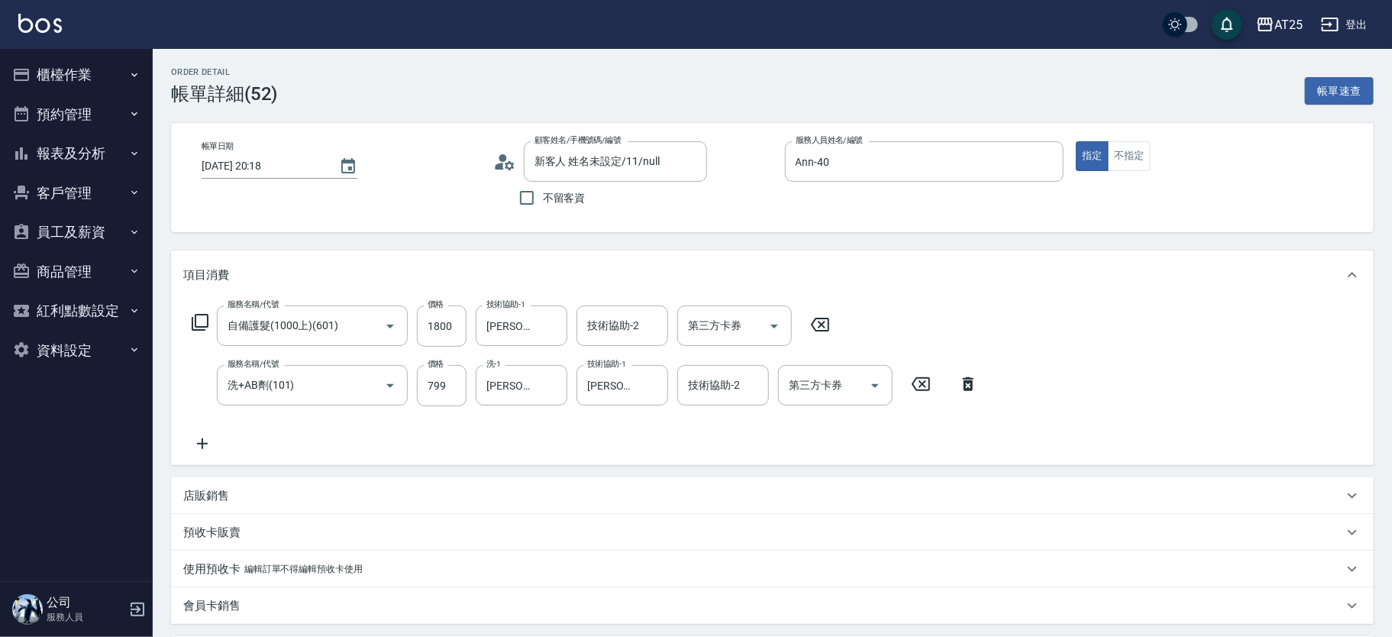
click at [986, 379] on icon at bounding box center [968, 384] width 38 height 18
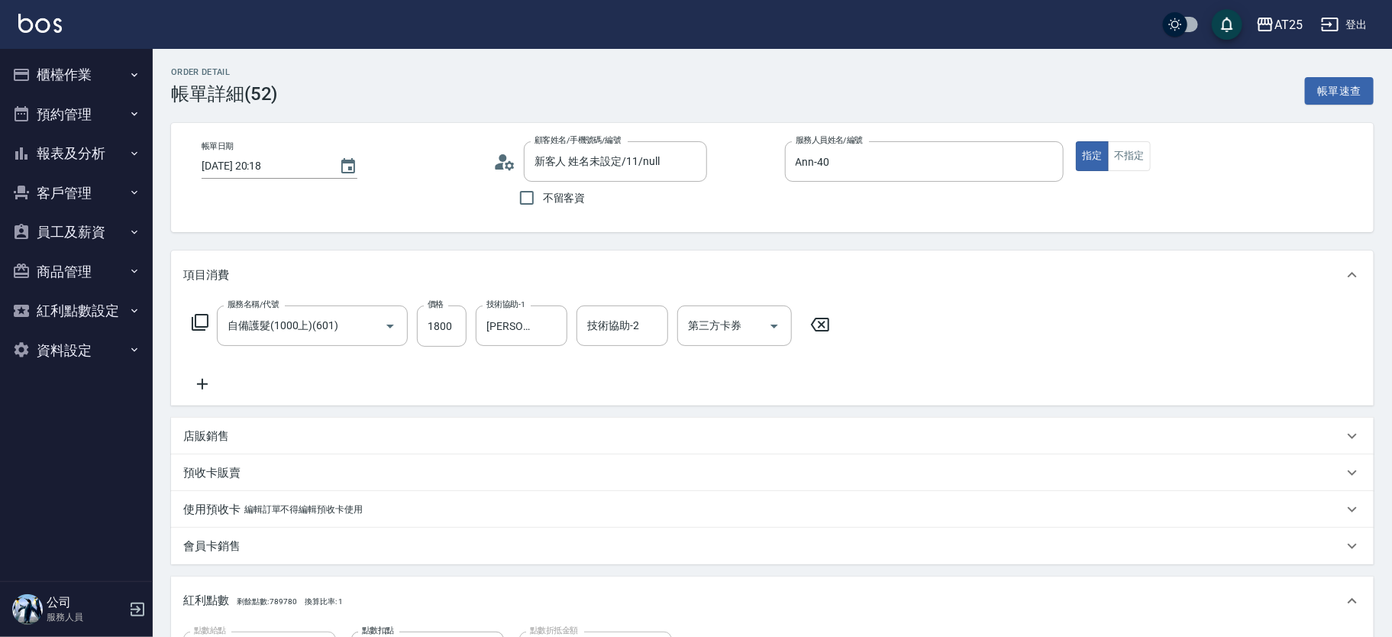
click at [207, 380] on icon at bounding box center [202, 384] width 38 height 18
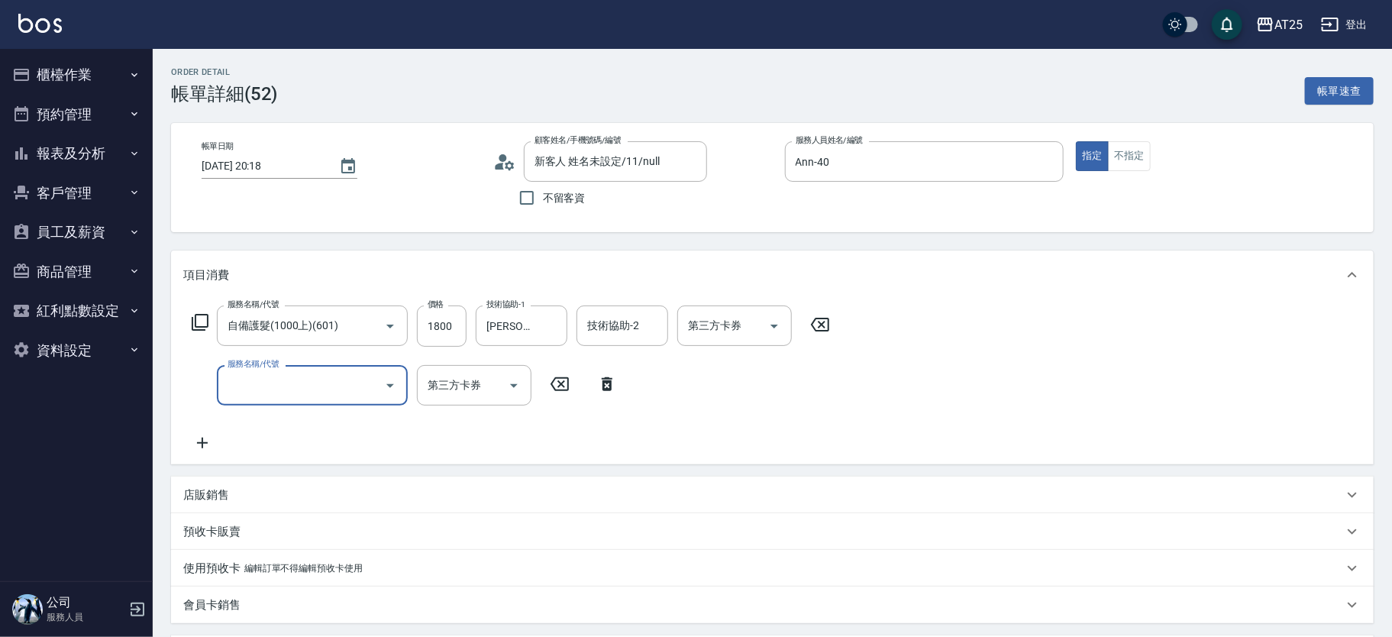
click at [302, 384] on input "服務名稱/代號" at bounding box center [301, 385] width 154 height 27
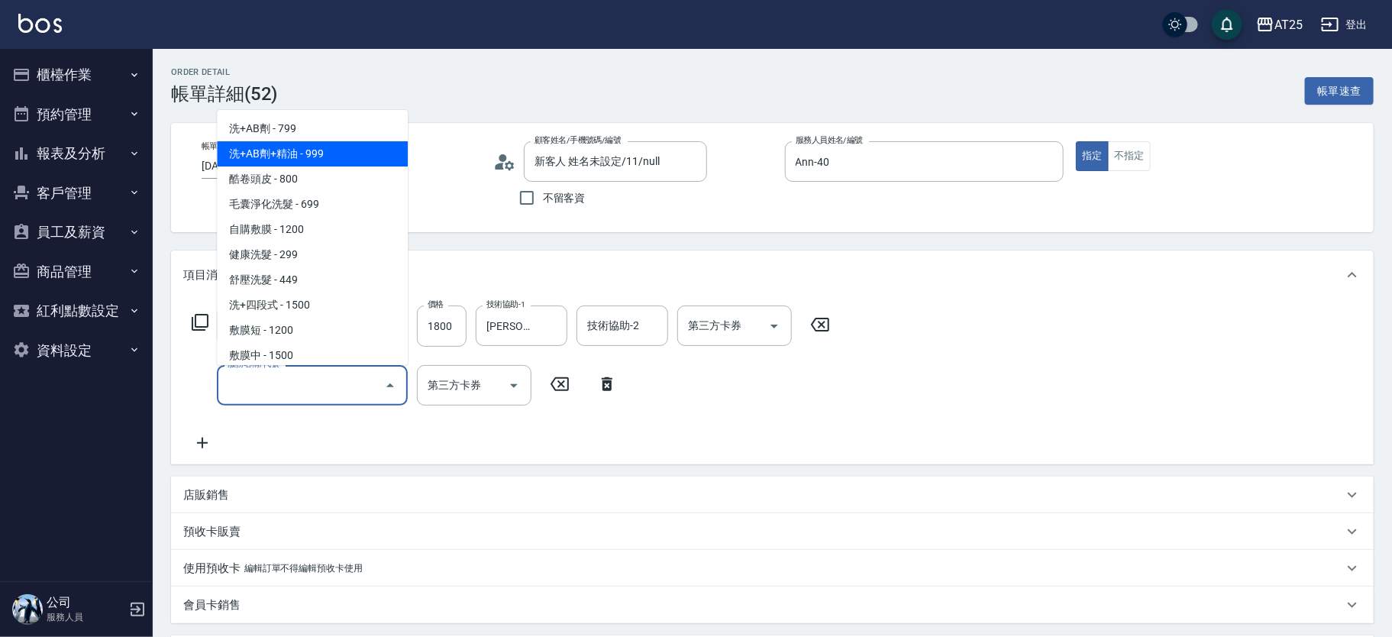
click at [323, 166] on span "洗+AB劑+精油 - 999" at bounding box center [312, 153] width 191 height 25
type input "270"
type input "洗+AB劑+精油(102)"
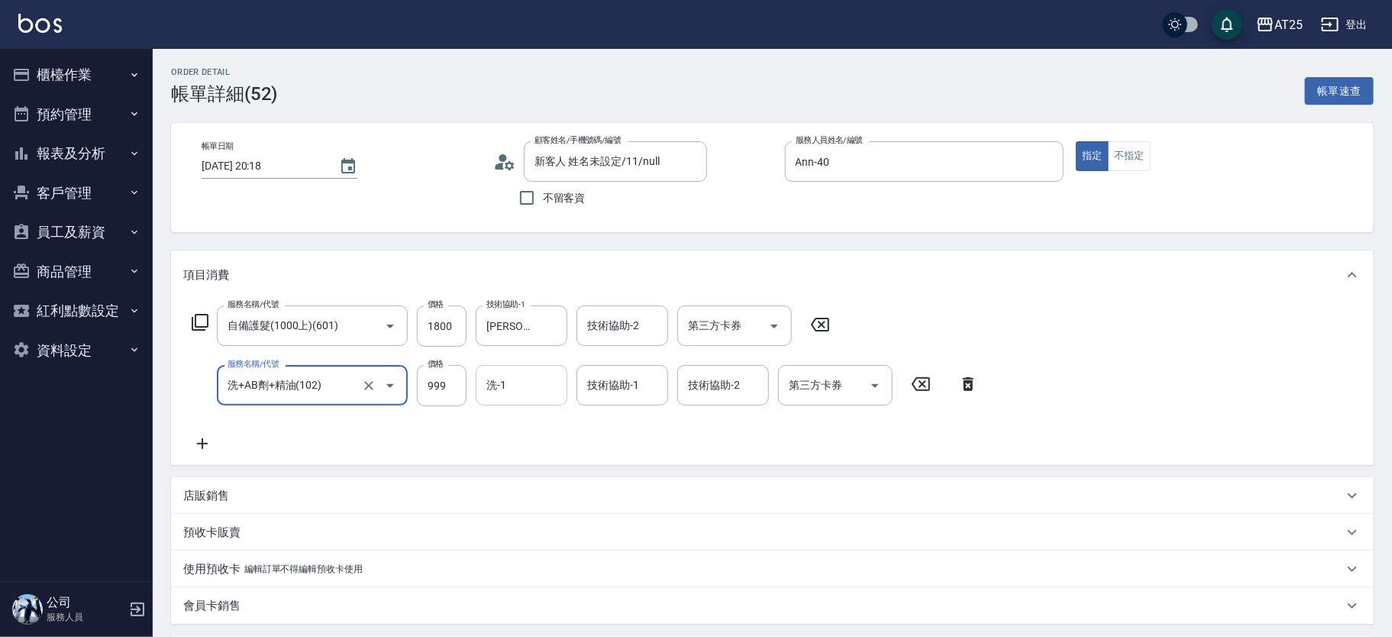
click at [537, 386] on input "洗-1" at bounding box center [522, 385] width 78 height 27
type input "[PERSON_NAME]-70"
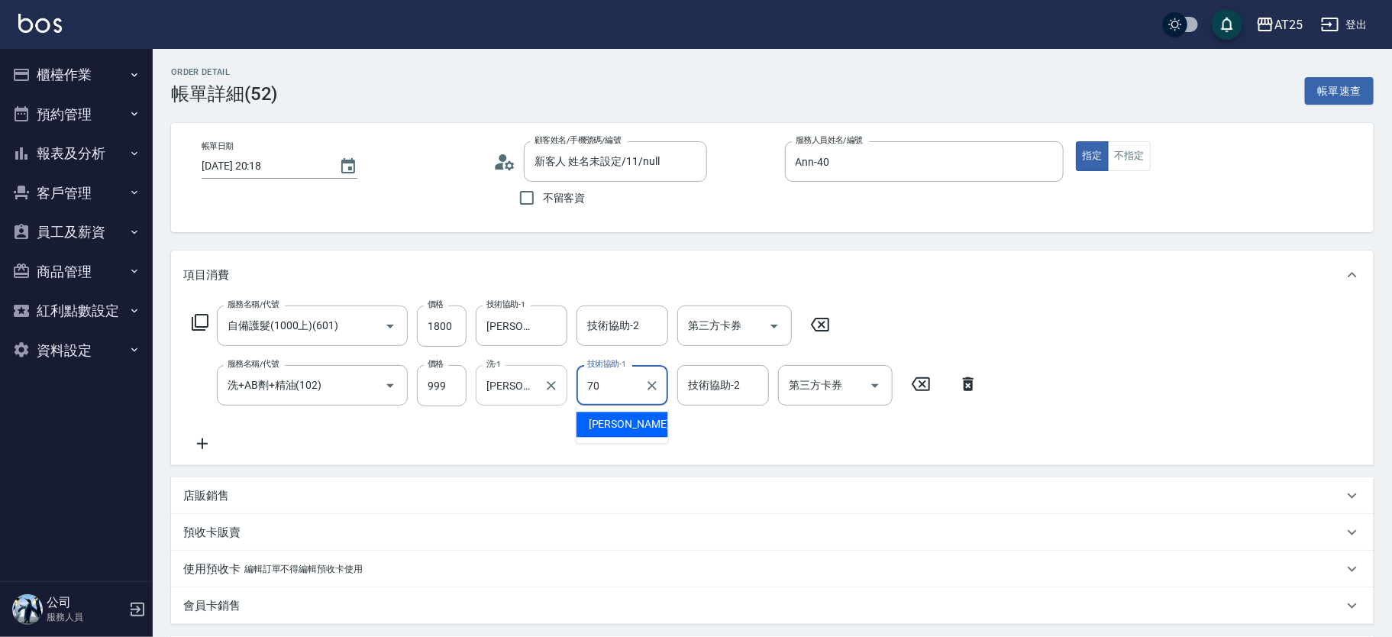
type input "[PERSON_NAME]-70"
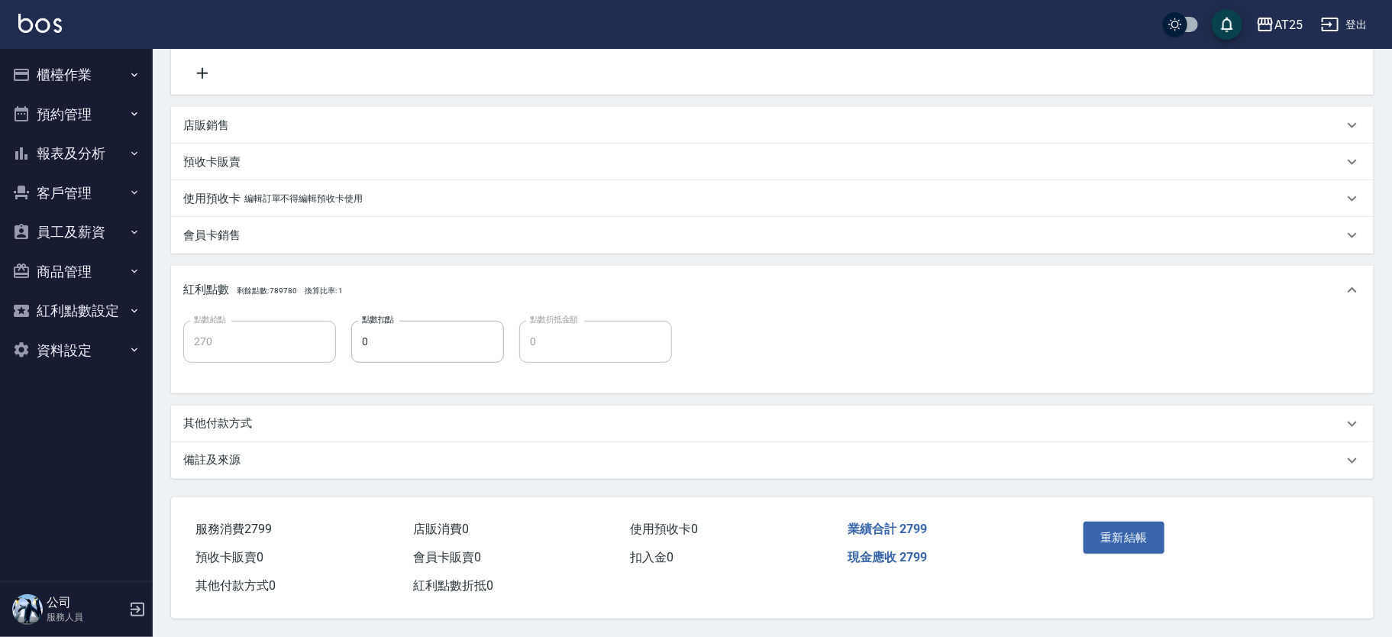
drag, startPoint x: 1102, startPoint y: 547, endPoint x: 1109, endPoint y: 541, distance: 8.7
click at [1102, 546] on button "重新結帳" at bounding box center [1124, 538] width 81 height 32
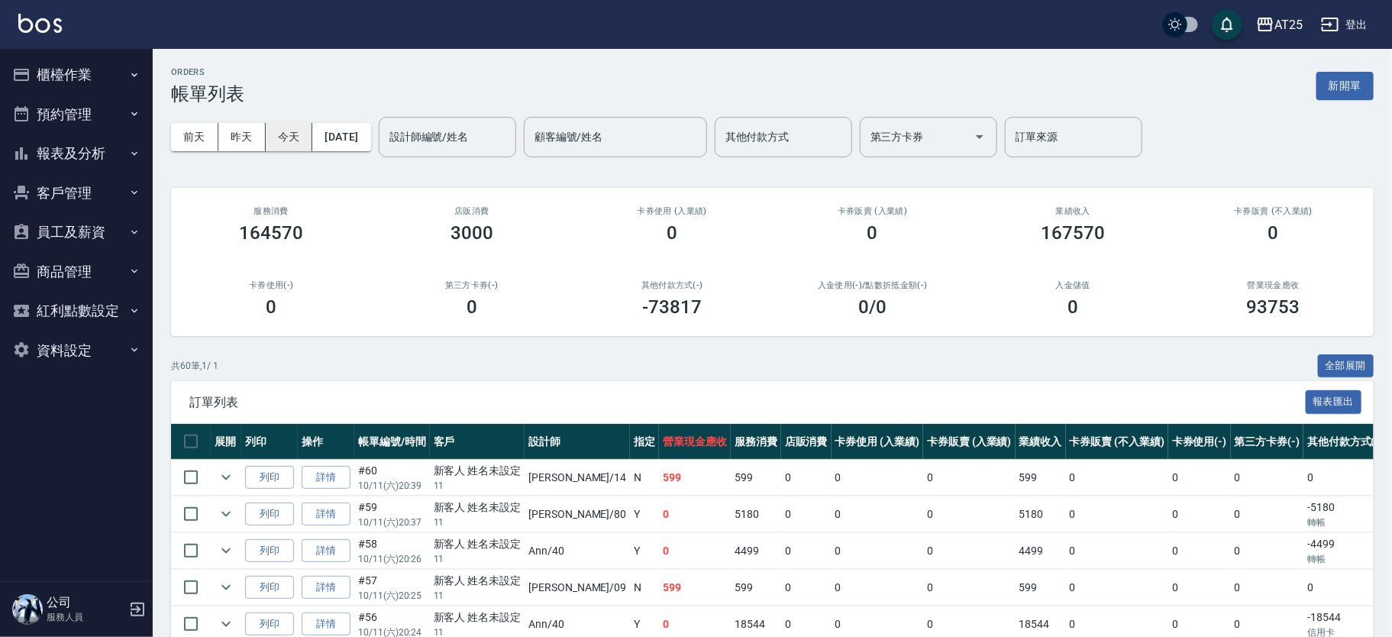
click at [268, 134] on button "今天" at bounding box center [289, 137] width 47 height 28
